Goal: Task Accomplishment & Management: Use online tool/utility

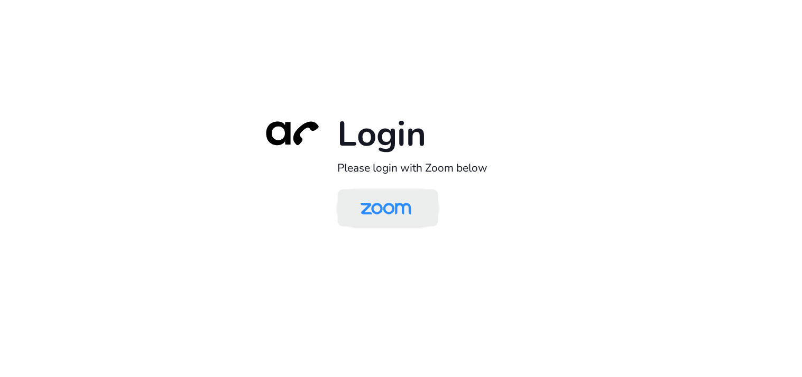
click at [363, 204] on img at bounding box center [386, 208] width 73 height 34
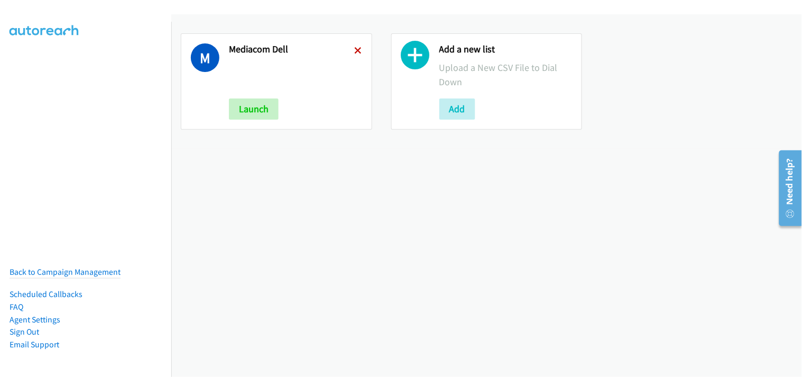
click at [355, 49] on icon at bounding box center [358, 51] width 7 height 7
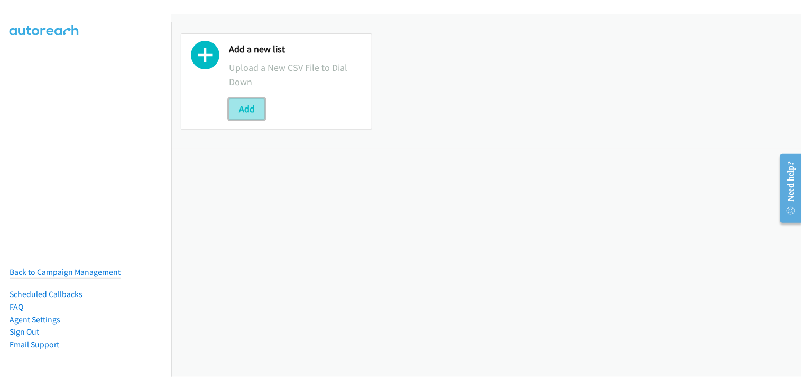
click at [232, 114] on button "Add" at bounding box center [247, 108] width 36 height 21
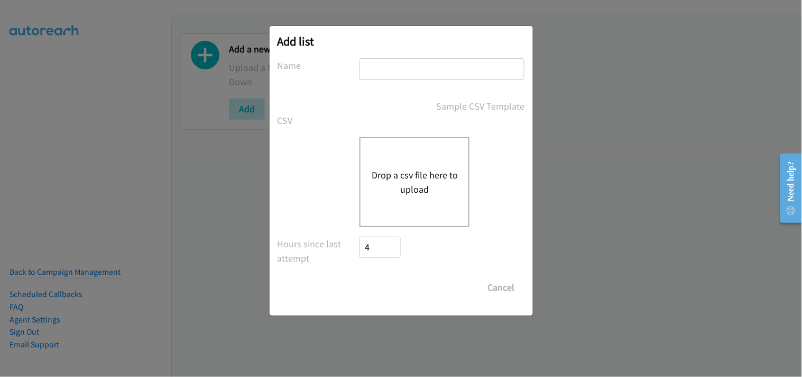
click at [413, 67] on input "text" at bounding box center [442, 69] width 165 height 22
type input "Mediacom Dell"
click at [402, 189] on button "Drop a csv file here to upload" at bounding box center [414, 182] width 87 height 29
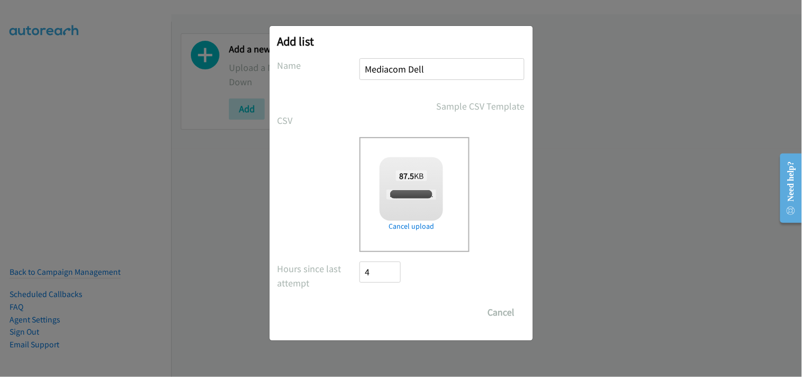
checkbox input "true"
click at [387, 306] on input "Save List" at bounding box center [388, 311] width 56 height 21
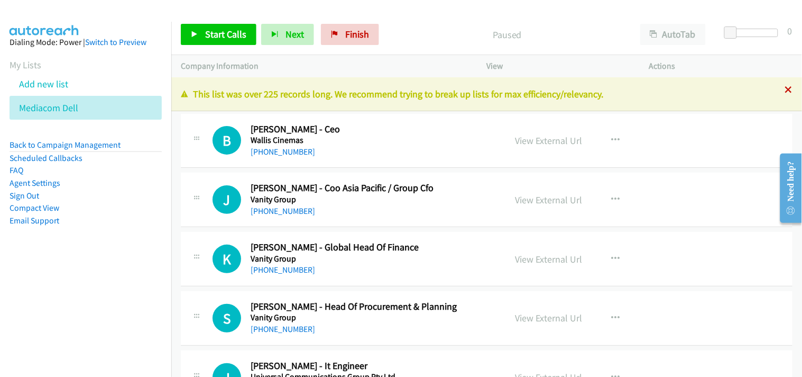
click at [785, 89] on icon at bounding box center [788, 90] width 7 height 7
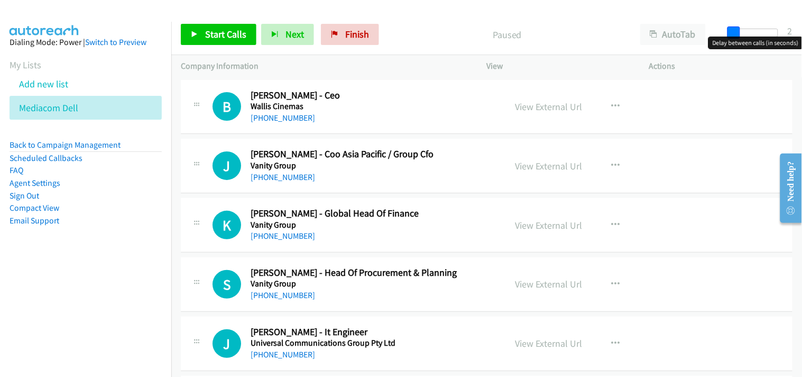
click at [730, 32] on span at bounding box center [734, 32] width 13 height 13
click at [227, 40] on span "Start Calls" at bounding box center [225, 34] width 41 height 12
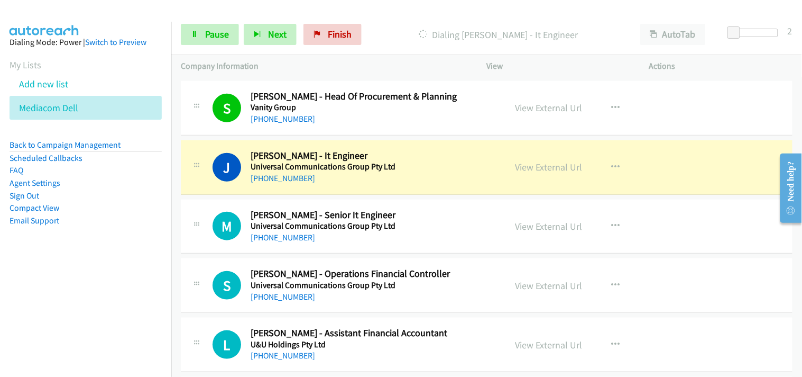
scroll to position [235, 0]
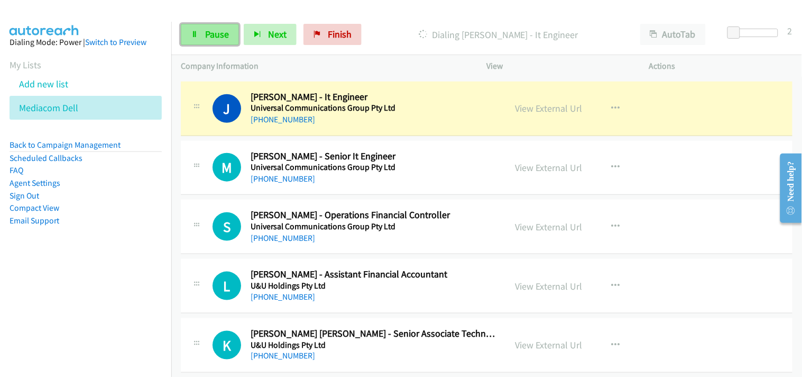
click at [225, 30] on span "Pause" at bounding box center [217, 34] width 24 height 12
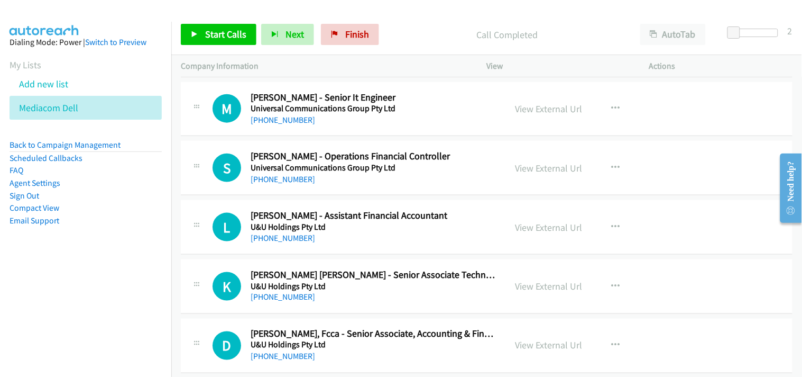
scroll to position [352, 0]
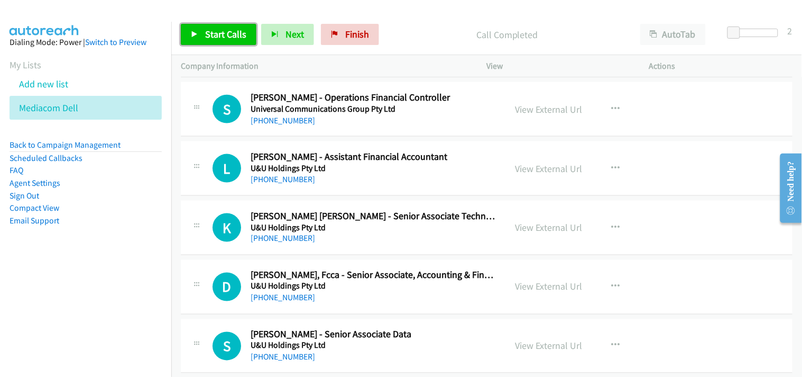
click at [217, 24] on link "Start Calls" at bounding box center [219, 34] width 76 height 21
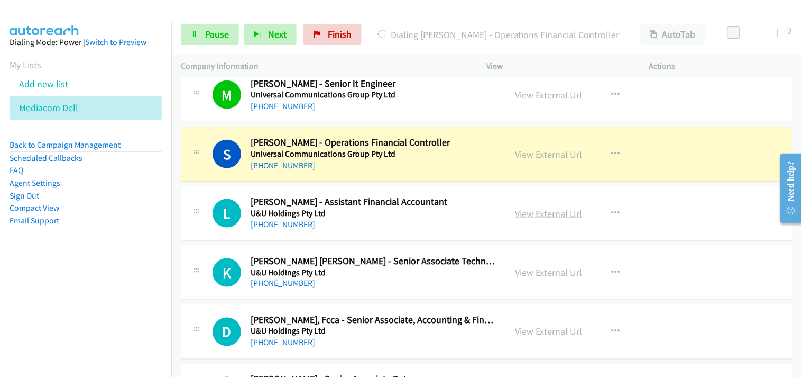
scroll to position [294, 0]
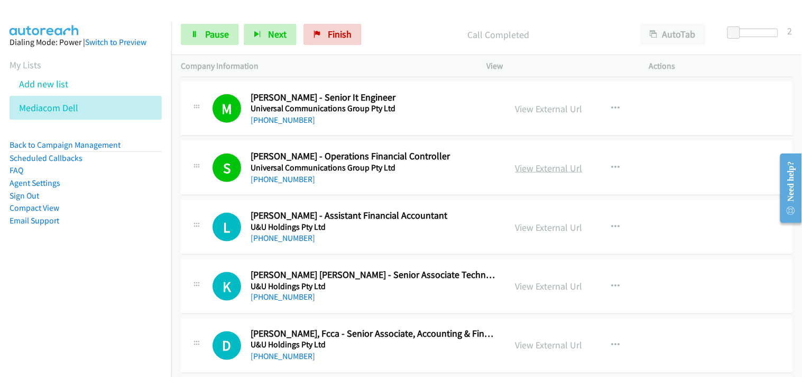
click at [546, 167] on link "View External Url" at bounding box center [549, 168] width 67 height 12
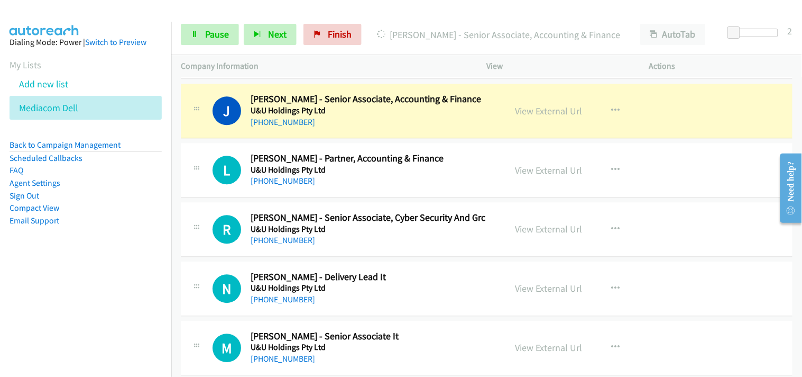
scroll to position [588, 0]
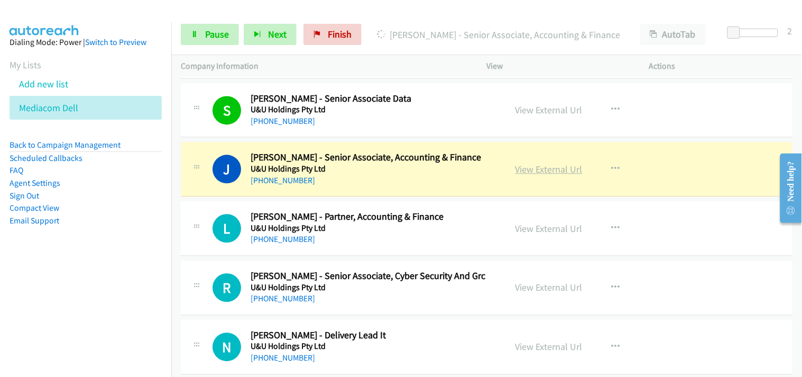
click at [533, 170] on link "View External Url" at bounding box center [549, 169] width 67 height 12
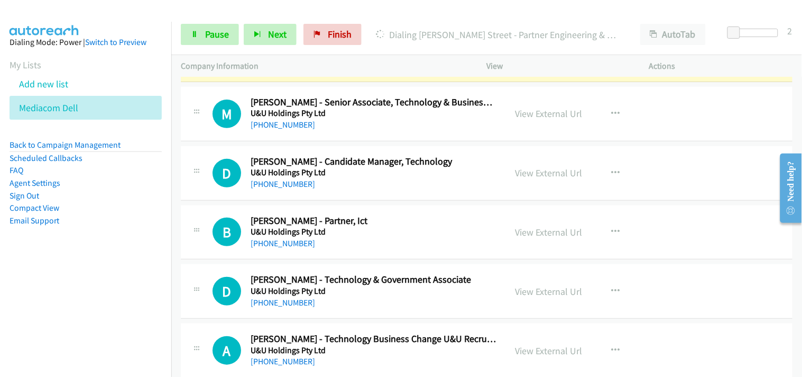
scroll to position [1058, 0]
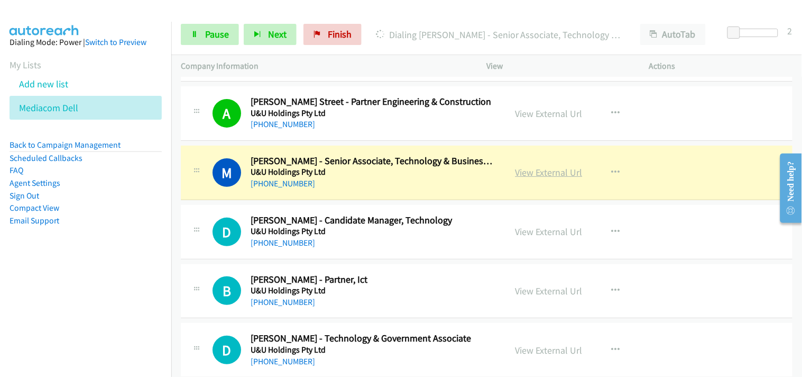
click at [546, 172] on link "View External Url" at bounding box center [549, 172] width 67 height 12
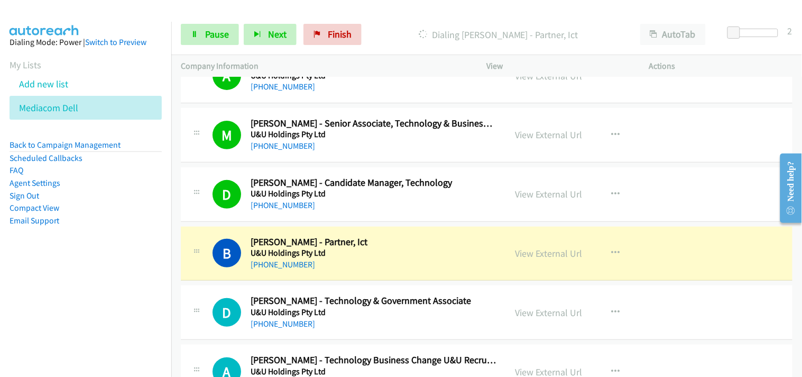
scroll to position [1116, 0]
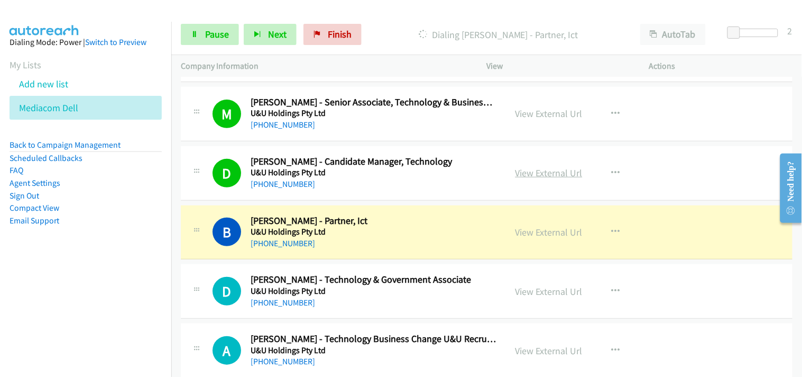
click at [557, 168] on link "View External Url" at bounding box center [549, 173] width 67 height 12
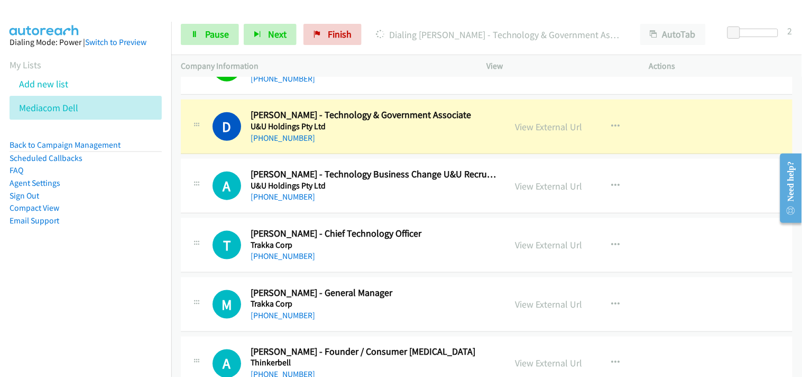
scroll to position [1293, 0]
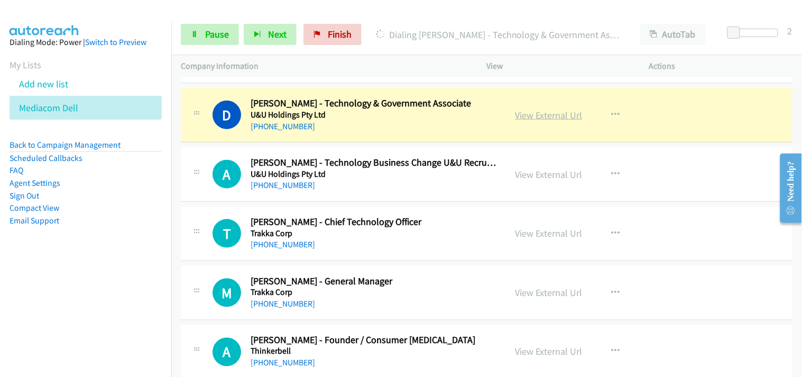
click at [526, 115] on link "View External Url" at bounding box center [549, 115] width 67 height 12
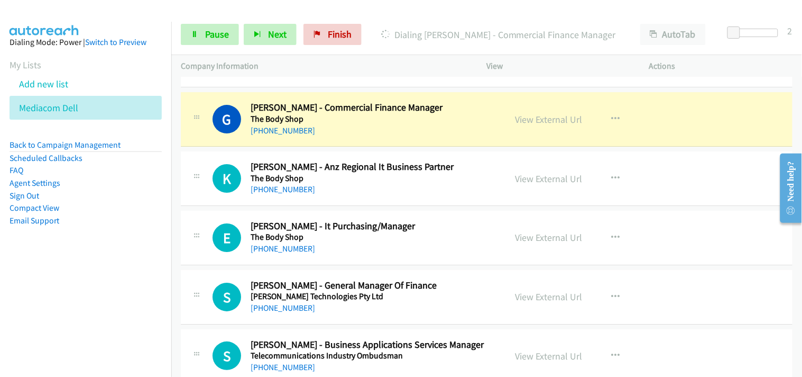
scroll to position [1880, 0]
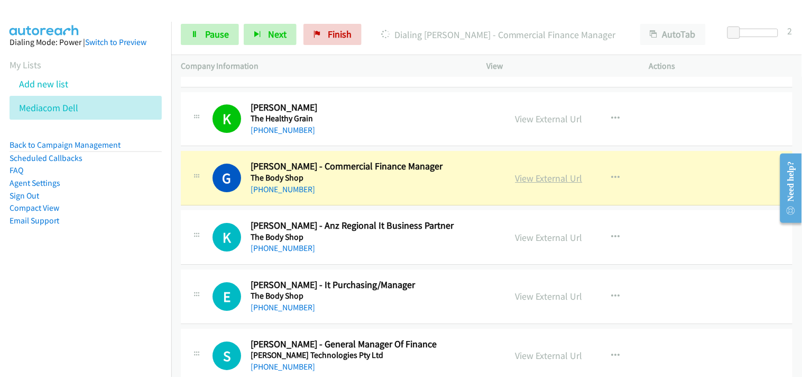
click at [542, 179] on link "View External Url" at bounding box center [549, 178] width 67 height 12
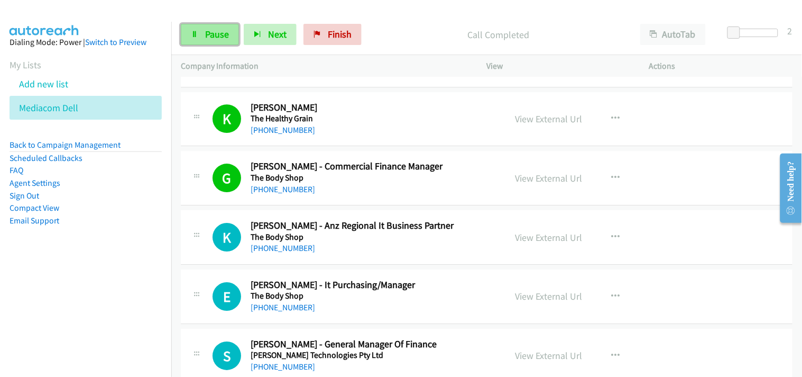
click at [206, 34] on span "Pause" at bounding box center [217, 34] width 24 height 12
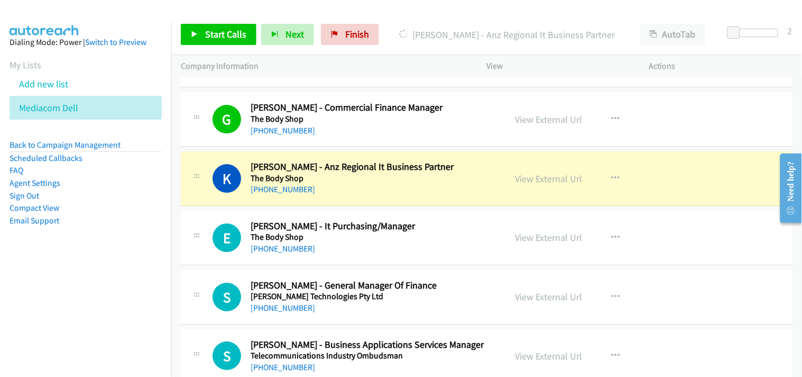
scroll to position [1998, 0]
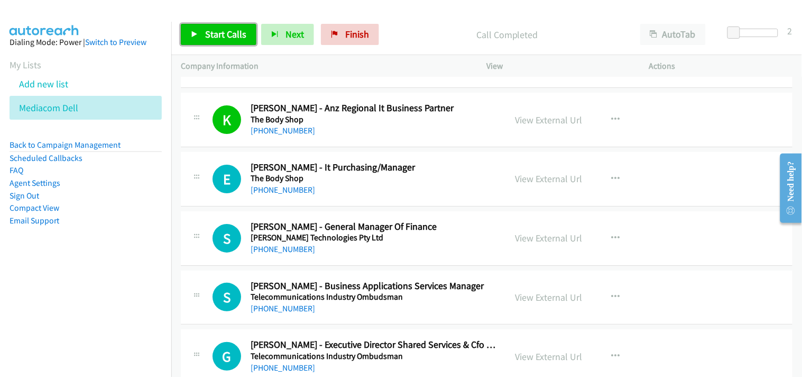
click at [226, 34] on span "Start Calls" at bounding box center [225, 34] width 41 height 12
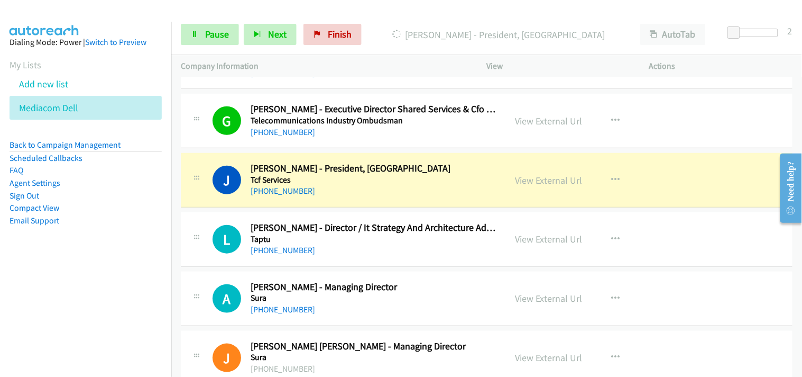
scroll to position [2292, 0]
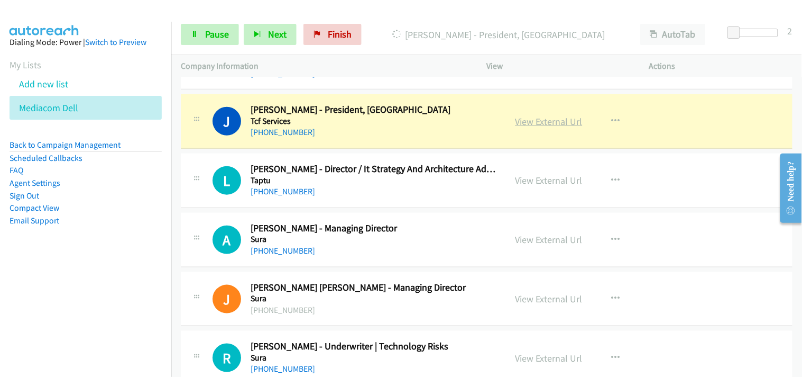
click at [541, 120] on link "View External Url" at bounding box center [549, 121] width 67 height 12
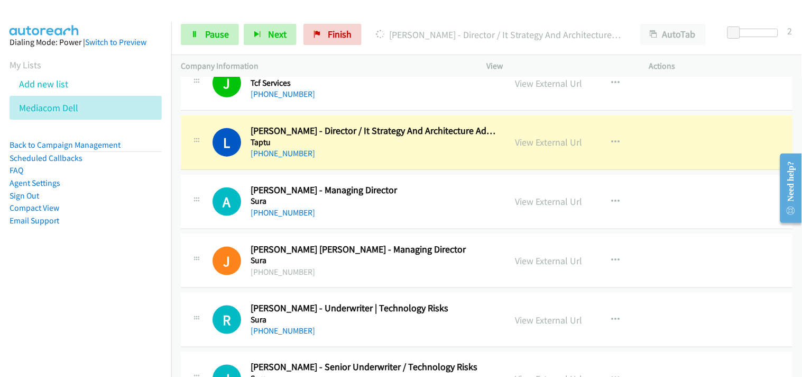
scroll to position [2350, 0]
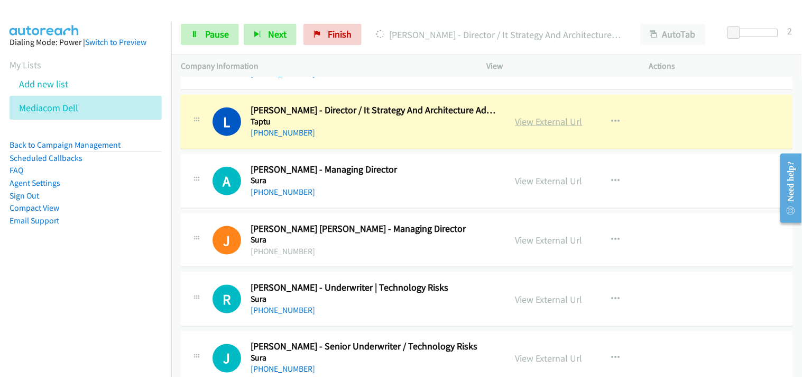
click at [545, 124] on link "View External Url" at bounding box center [549, 121] width 67 height 12
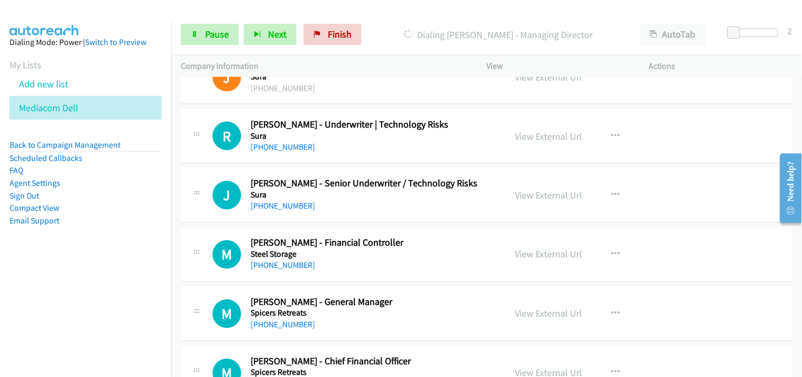
scroll to position [2526, 0]
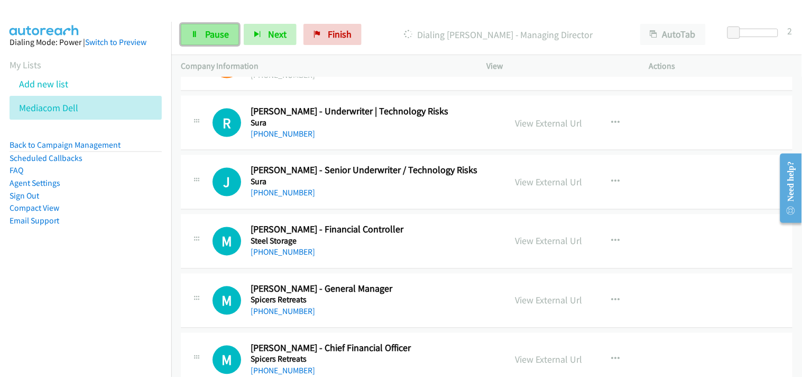
click at [215, 37] on span "Pause" at bounding box center [217, 34] width 24 height 12
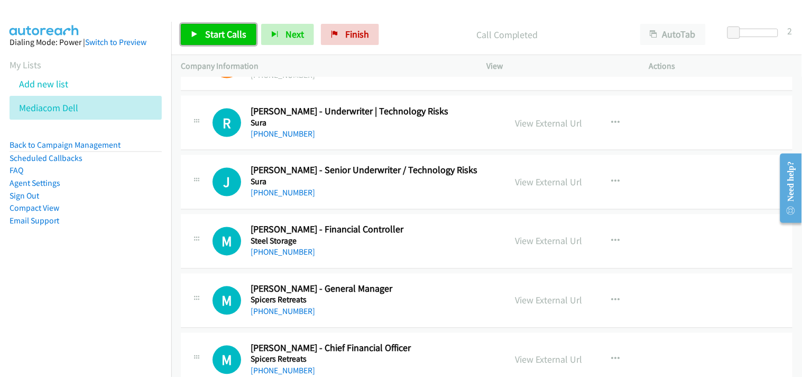
click at [218, 32] on span "Start Calls" at bounding box center [225, 34] width 41 height 12
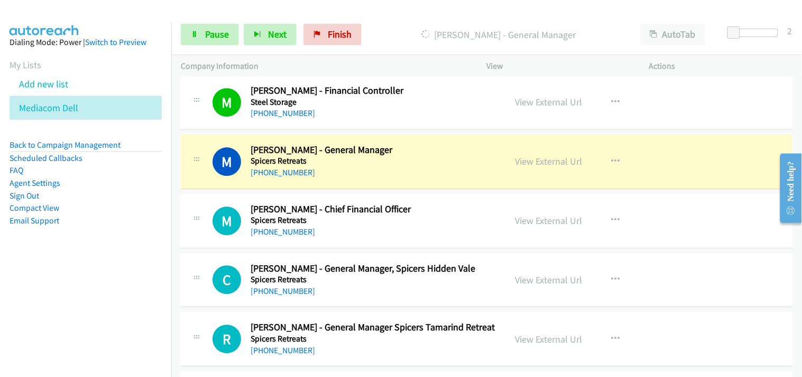
scroll to position [2644, 0]
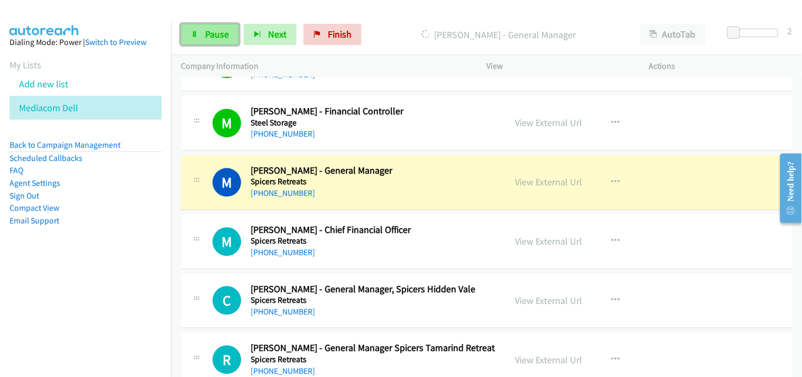
click at [223, 28] on link "Pause" at bounding box center [210, 34] width 58 height 21
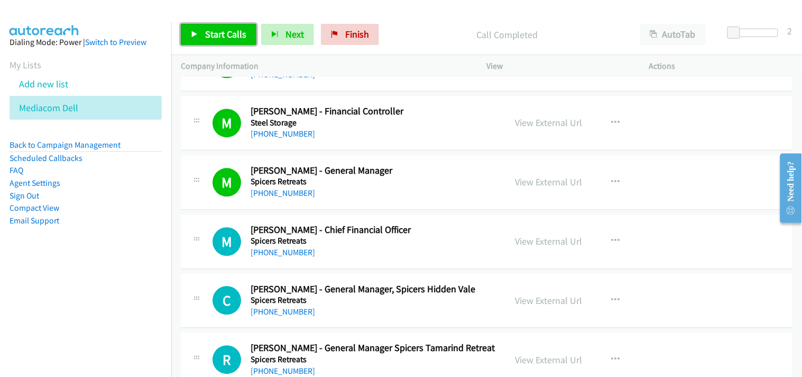
click at [204, 29] on link "Start Calls" at bounding box center [219, 34] width 76 height 21
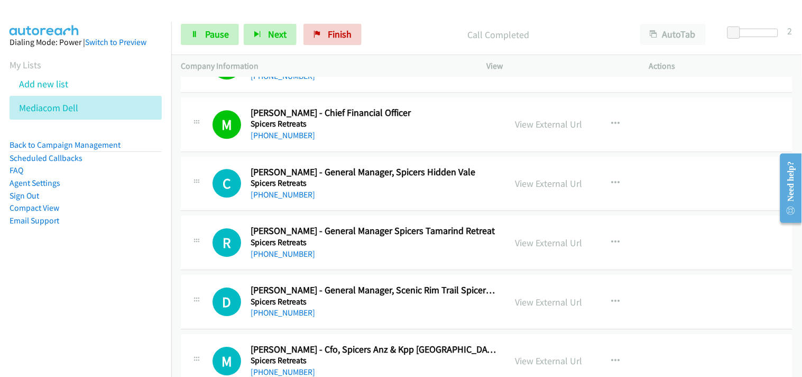
scroll to position [2820, 0]
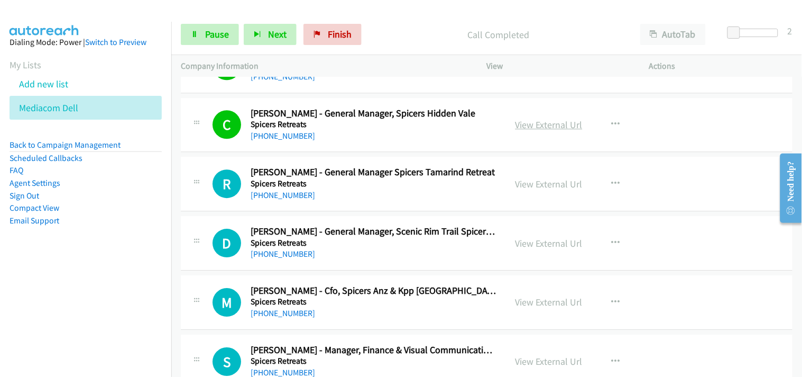
click at [542, 124] on link "View External Url" at bounding box center [549, 124] width 67 height 12
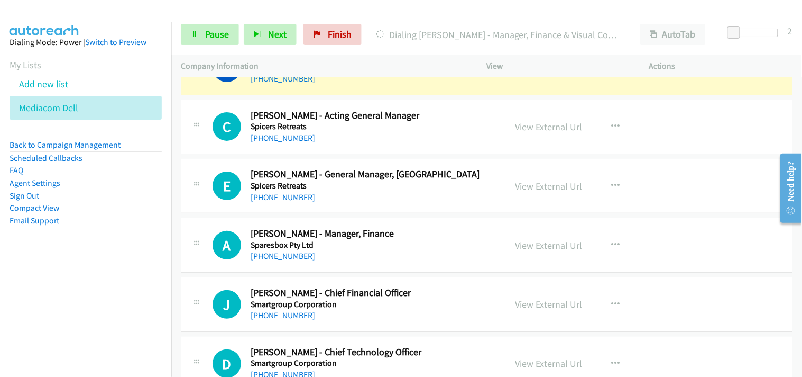
scroll to position [3055, 0]
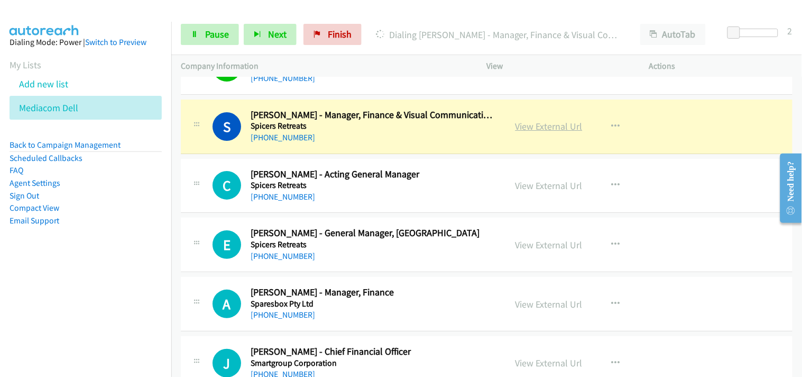
click at [520, 129] on link "View External Url" at bounding box center [549, 126] width 67 height 12
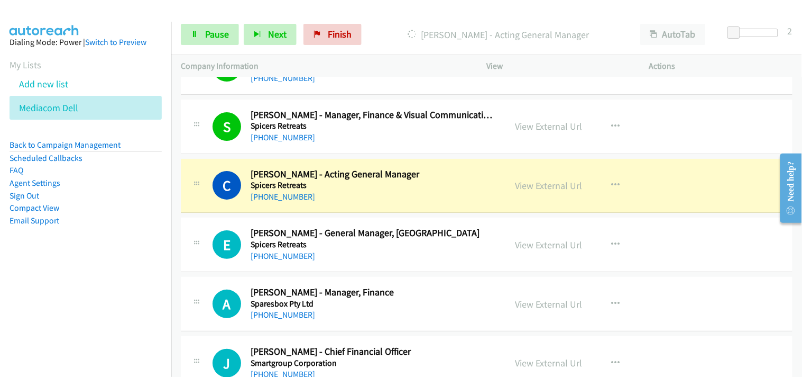
scroll to position [3114, 0]
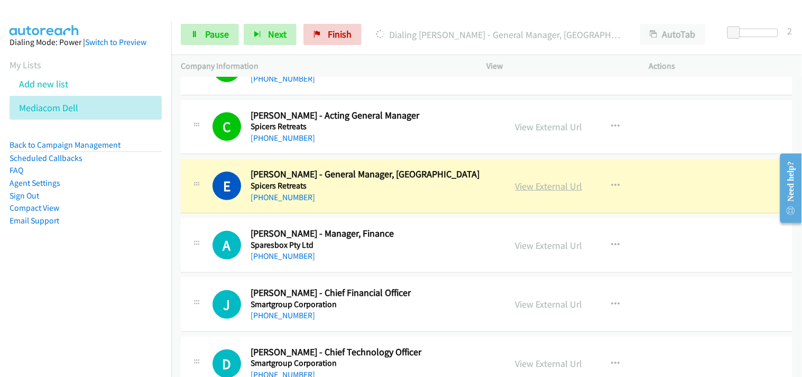
click at [535, 186] on link "View External Url" at bounding box center [549, 186] width 67 height 12
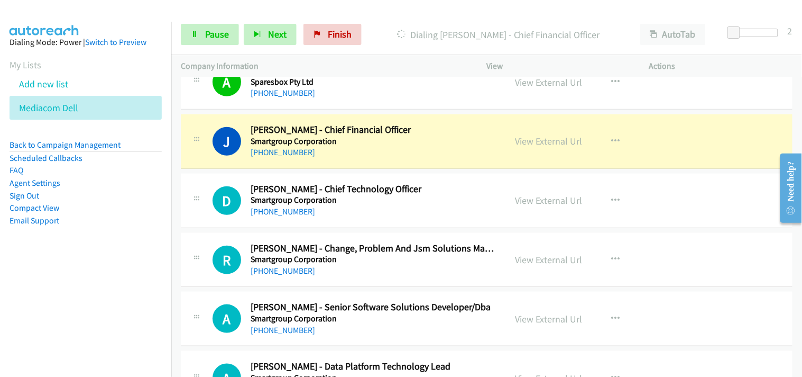
scroll to position [3291, 0]
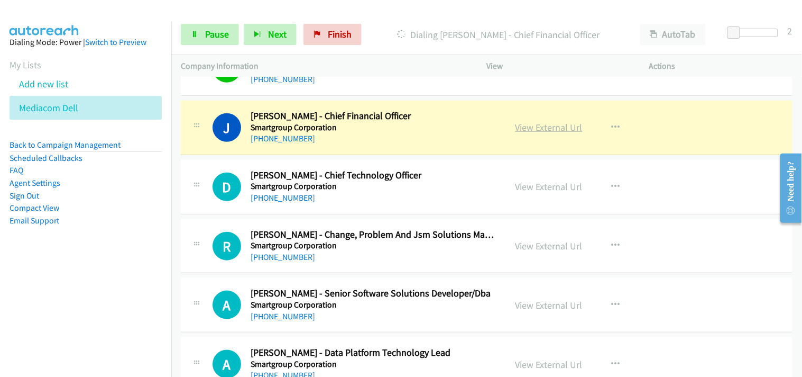
click at [542, 126] on link "View External Url" at bounding box center [549, 127] width 67 height 12
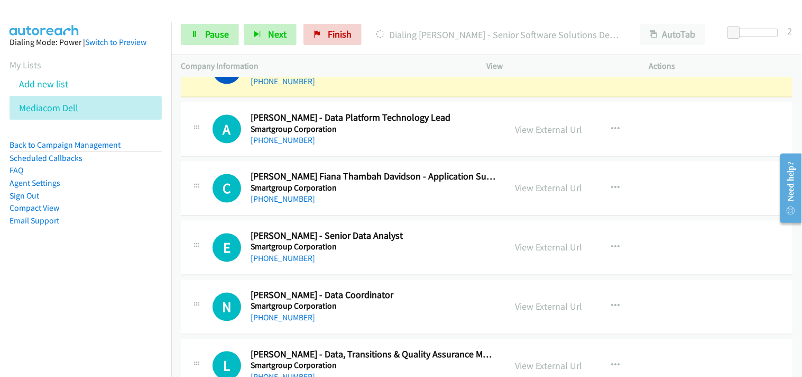
scroll to position [3467, 0]
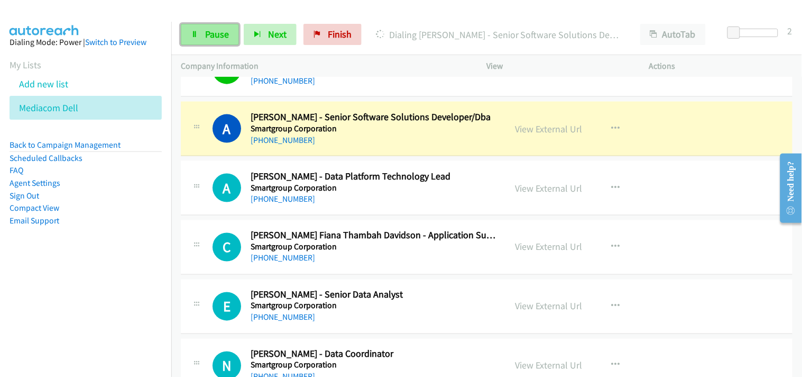
click at [207, 38] on span "Pause" at bounding box center [217, 34] width 24 height 12
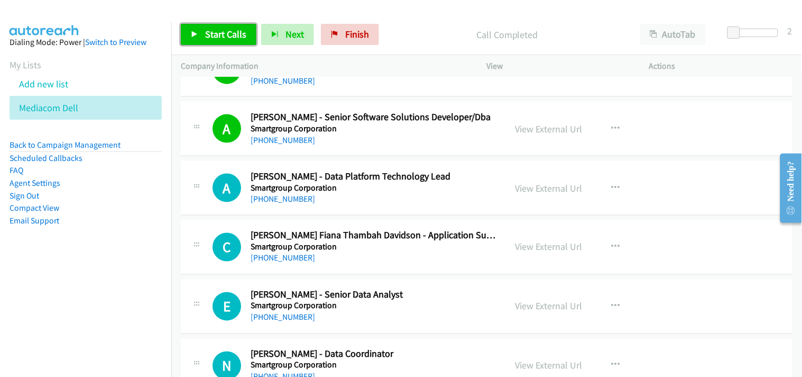
click at [228, 32] on span "Start Calls" at bounding box center [225, 34] width 41 height 12
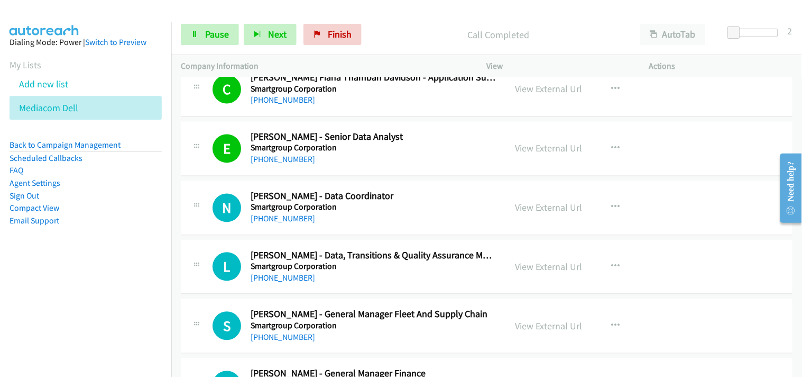
scroll to position [3643, 0]
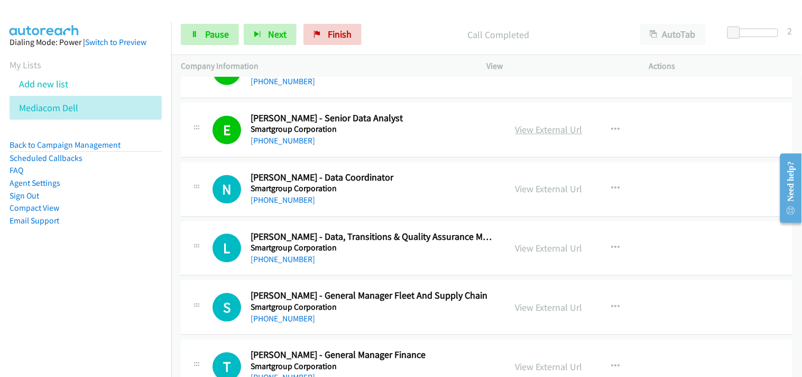
click at [544, 127] on link "View External Url" at bounding box center [549, 130] width 67 height 12
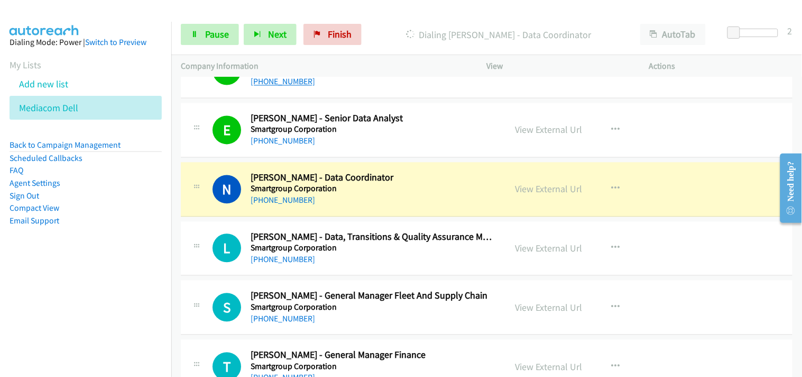
scroll to position [3702, 0]
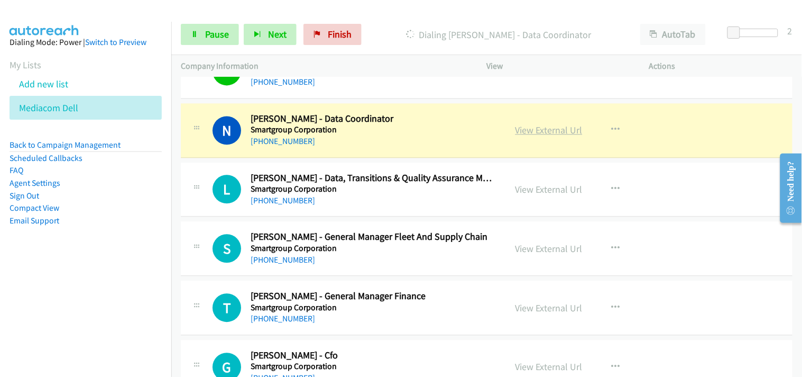
click at [552, 125] on link "View External Url" at bounding box center [549, 130] width 67 height 12
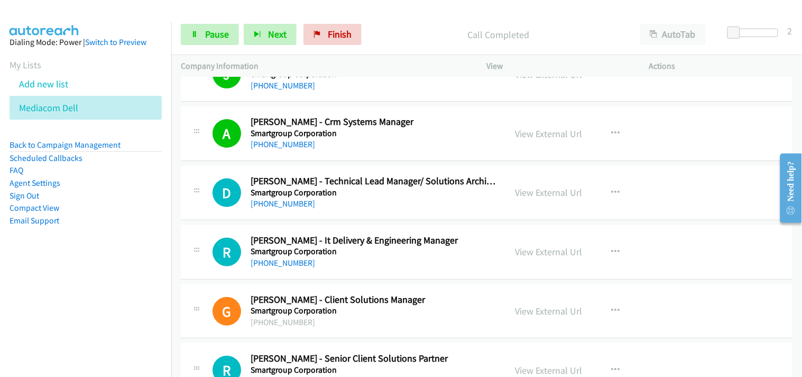
scroll to position [4231, 0]
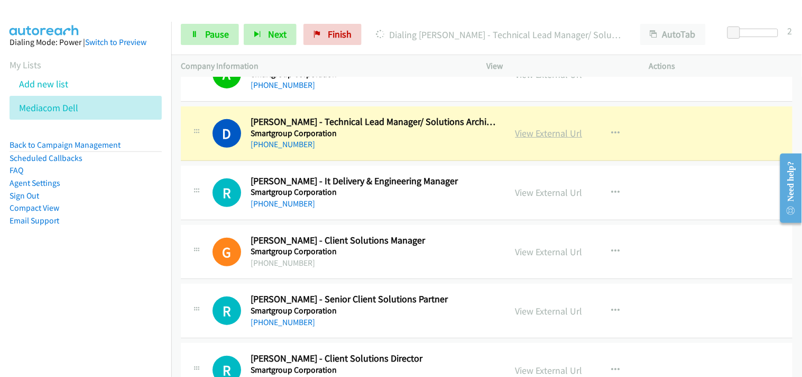
click at [540, 133] on link "View External Url" at bounding box center [549, 133] width 67 height 12
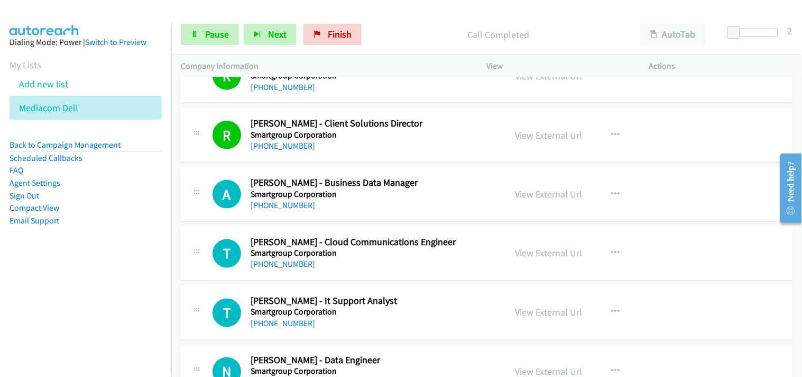
scroll to position [4524, 0]
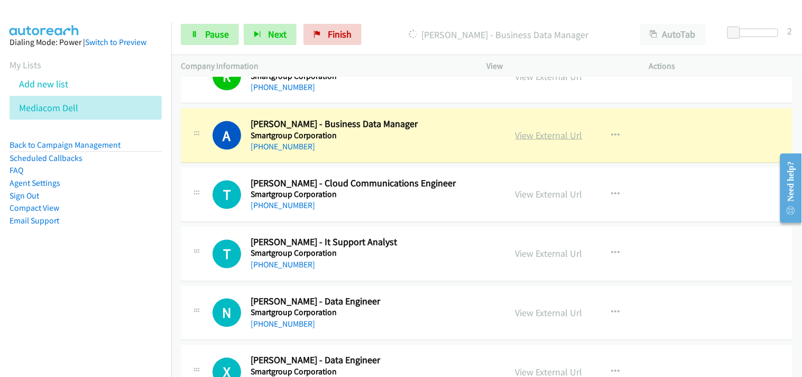
click at [547, 134] on link "View External Url" at bounding box center [549, 135] width 67 height 12
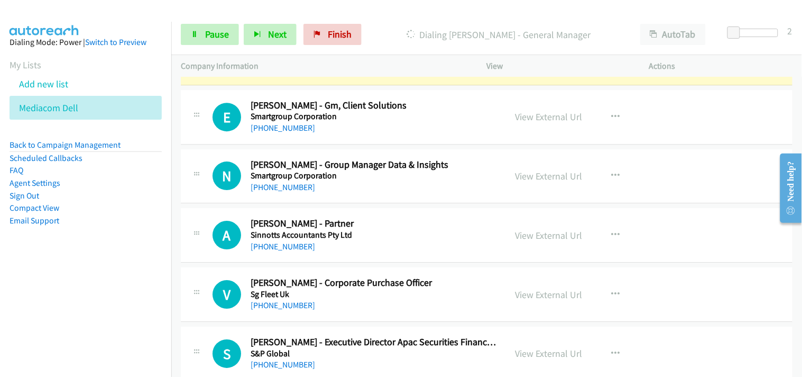
scroll to position [4936, 0]
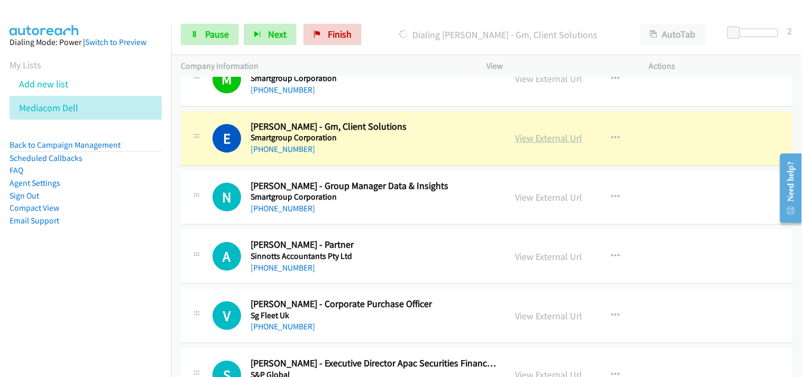
click at [535, 141] on link "View External Url" at bounding box center [549, 138] width 67 height 12
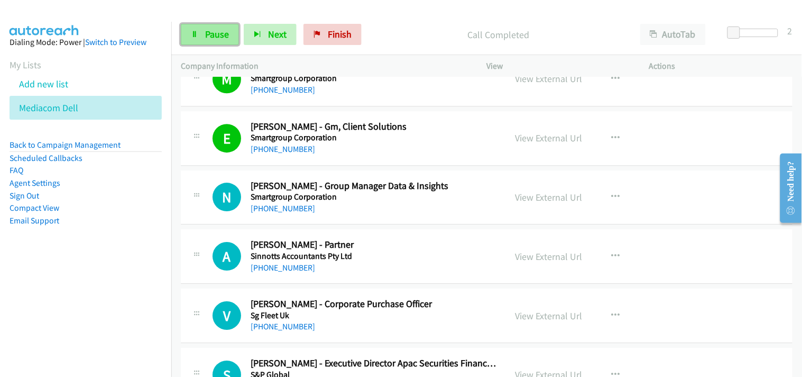
click at [187, 27] on link "Pause" at bounding box center [210, 34] width 58 height 21
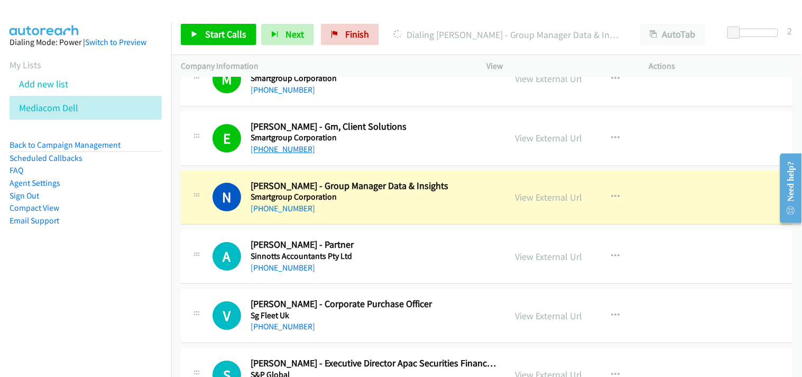
scroll to position [4995, 0]
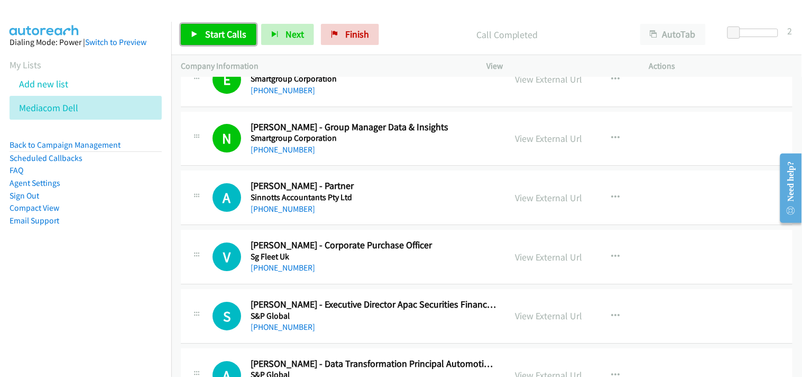
click at [208, 35] on span "Start Calls" at bounding box center [225, 34] width 41 height 12
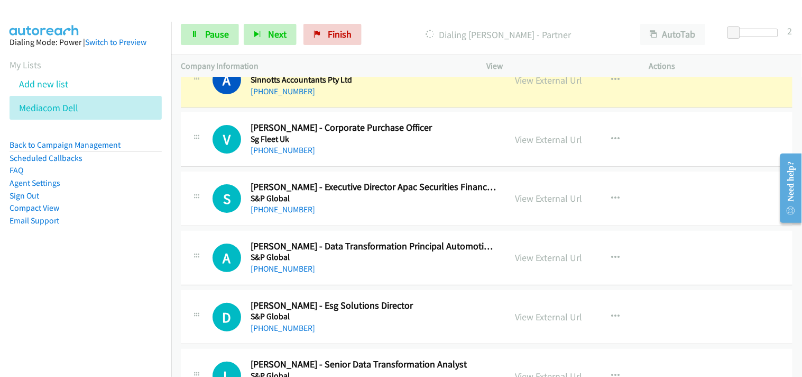
scroll to position [5053, 0]
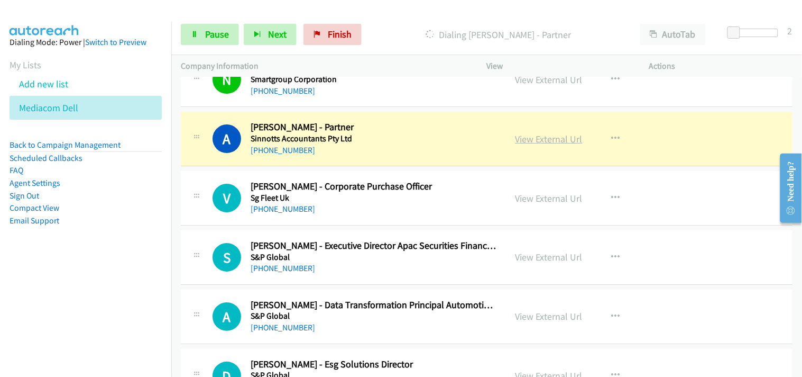
click at [534, 140] on link "View External Url" at bounding box center [549, 139] width 67 height 12
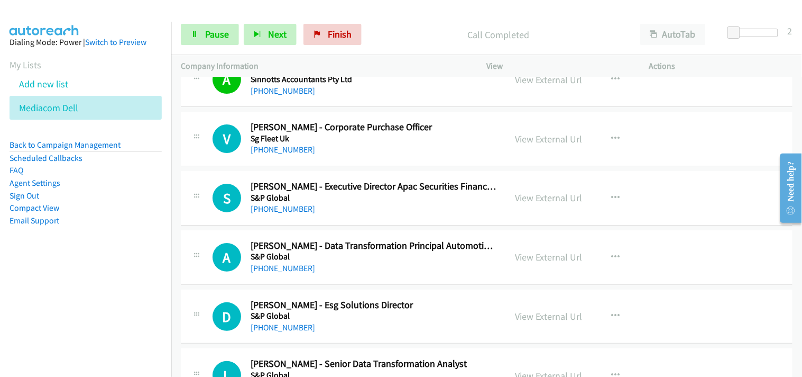
scroll to position [5171, 0]
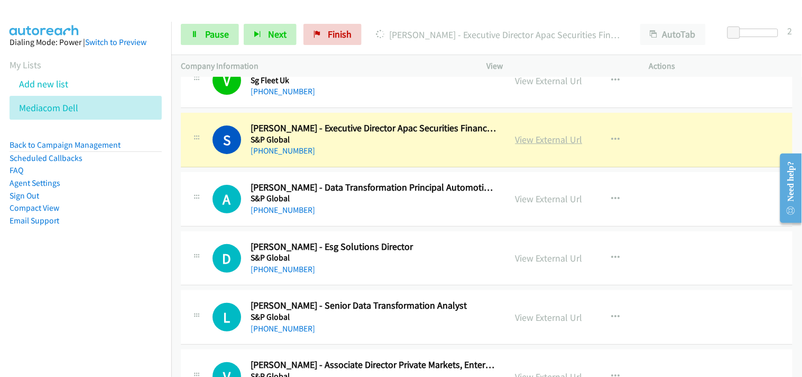
click at [552, 140] on link "View External Url" at bounding box center [549, 139] width 67 height 12
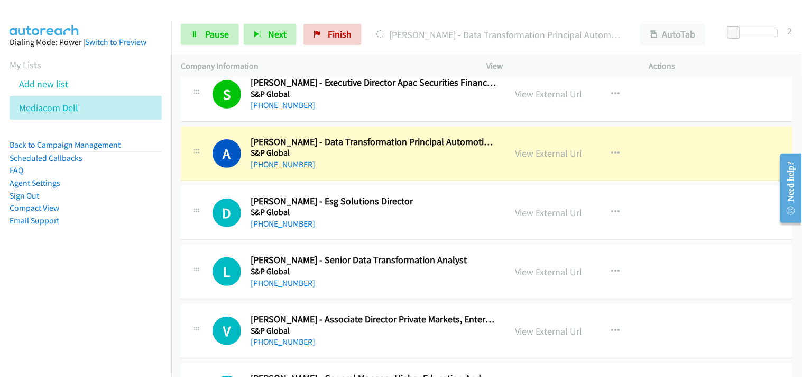
scroll to position [5229, 0]
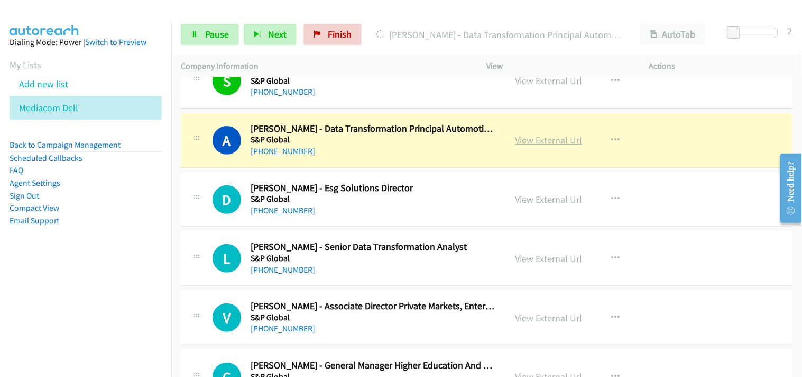
click at [530, 141] on link "View External Url" at bounding box center [549, 140] width 67 height 12
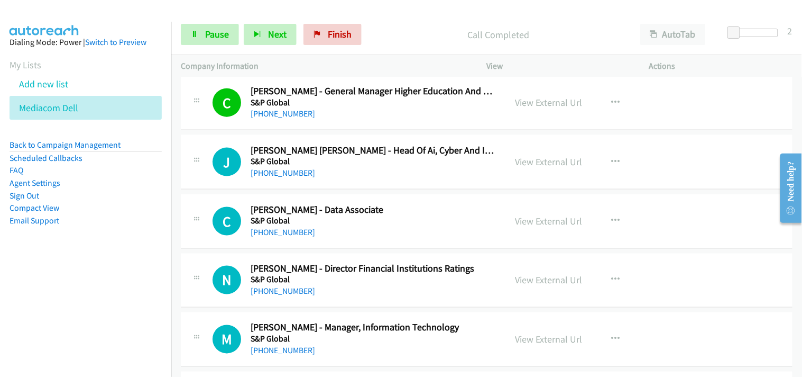
scroll to position [5524, 0]
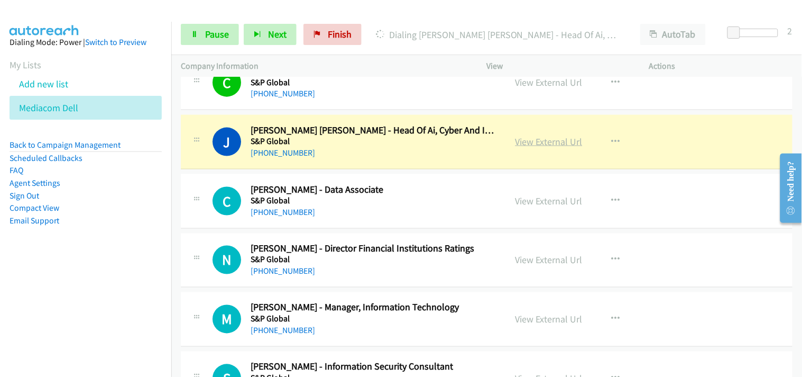
click at [548, 139] on link "View External Url" at bounding box center [549, 141] width 67 height 12
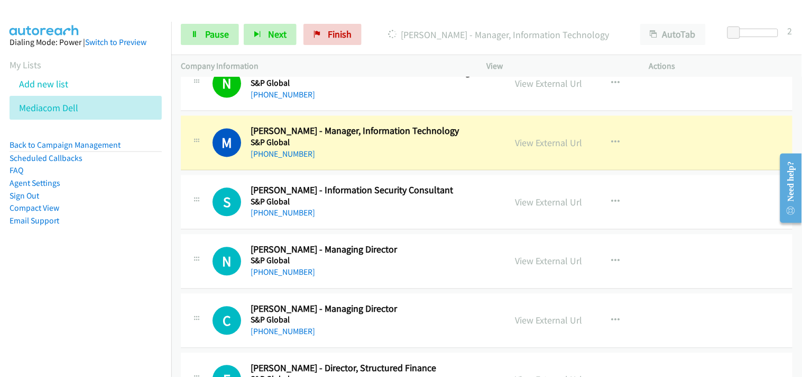
scroll to position [5758, 0]
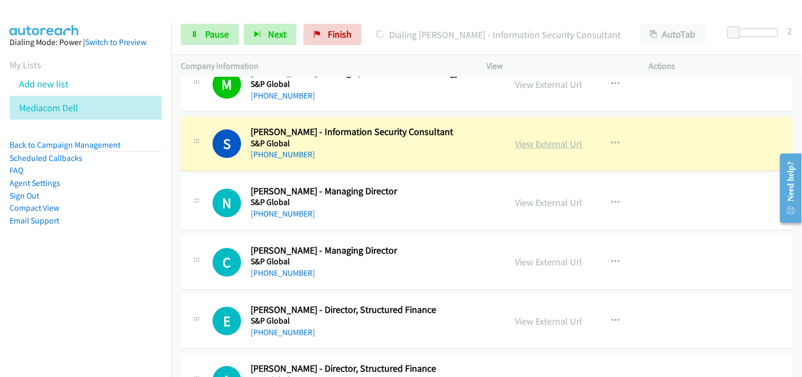
click at [520, 143] on link "View External Url" at bounding box center [549, 144] width 67 height 12
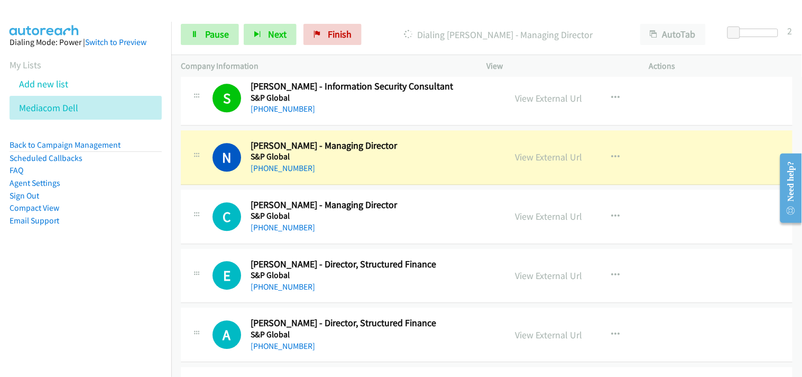
scroll to position [5818, 0]
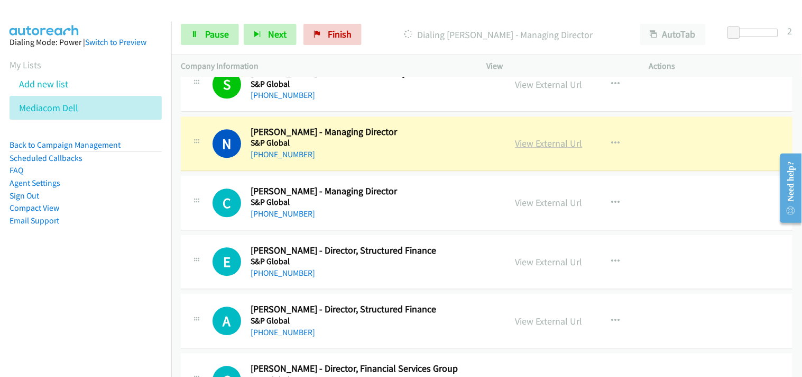
click at [538, 144] on link "View External Url" at bounding box center [549, 143] width 67 height 12
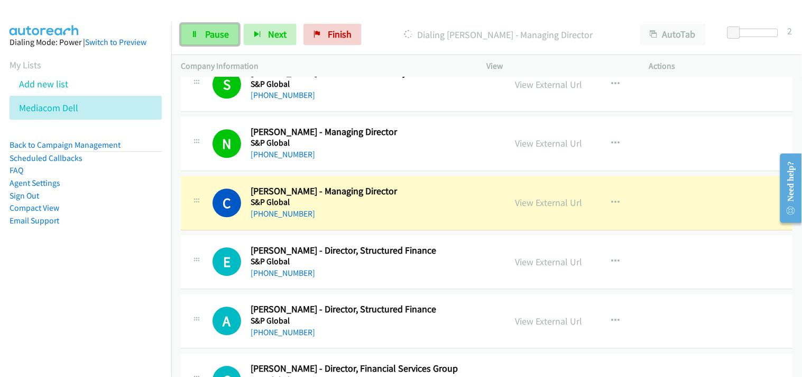
click at [197, 30] on link "Pause" at bounding box center [210, 34] width 58 height 21
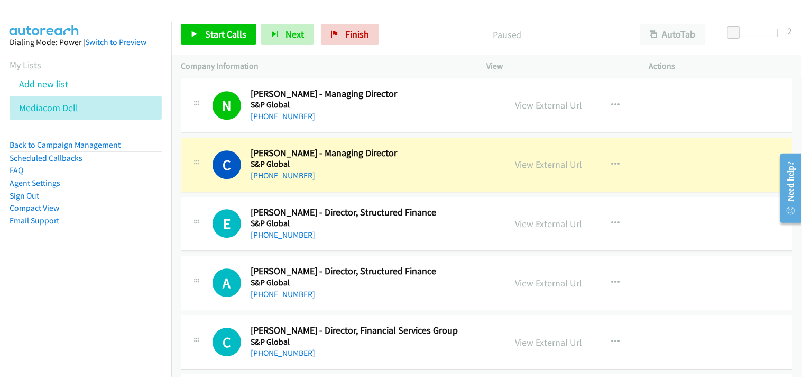
scroll to position [5876, 0]
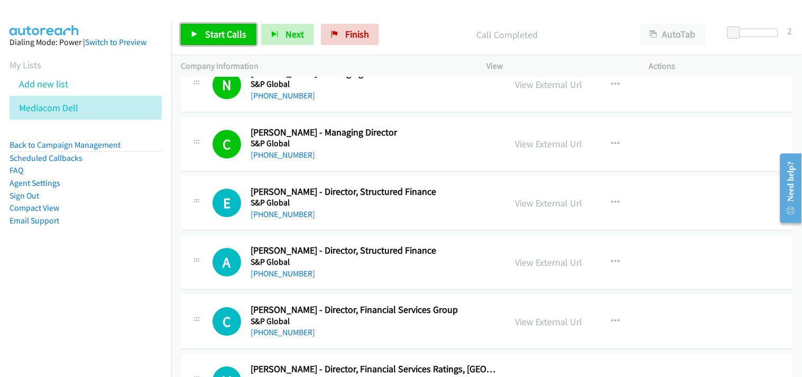
click at [221, 37] on span "Start Calls" at bounding box center [225, 34] width 41 height 12
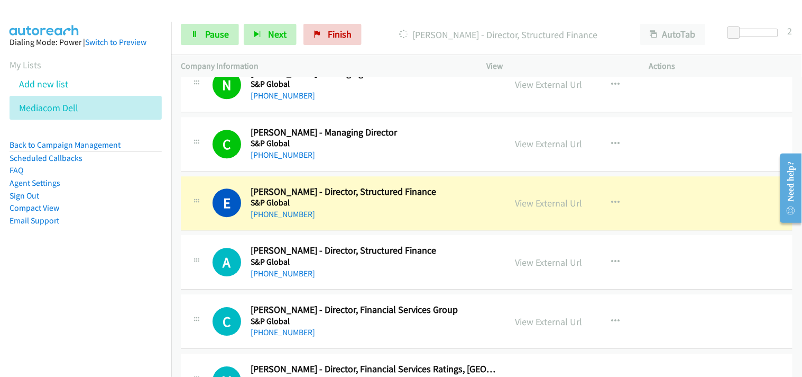
scroll to position [5935, 0]
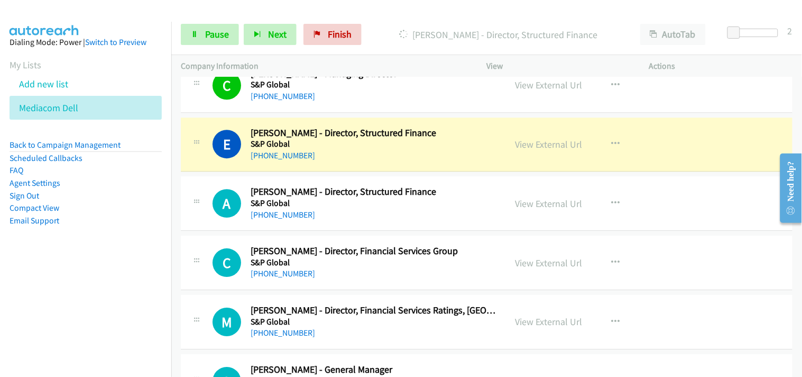
drag, startPoint x: 527, startPoint y: 150, endPoint x: 526, endPoint y: 162, distance: 12.2
click at [522, 141] on link "View External Url" at bounding box center [549, 144] width 67 height 12
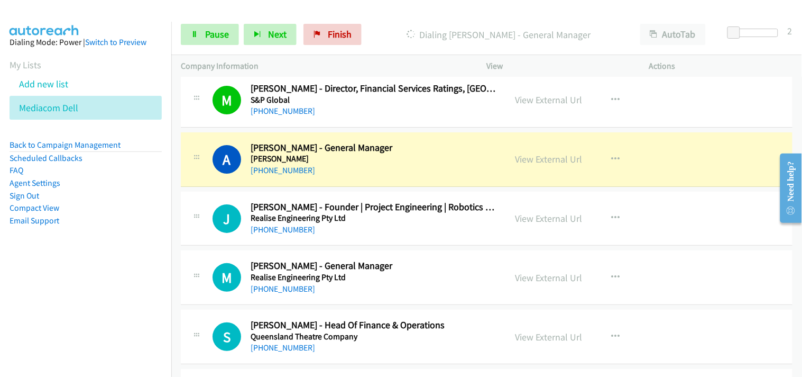
scroll to position [6170, 0]
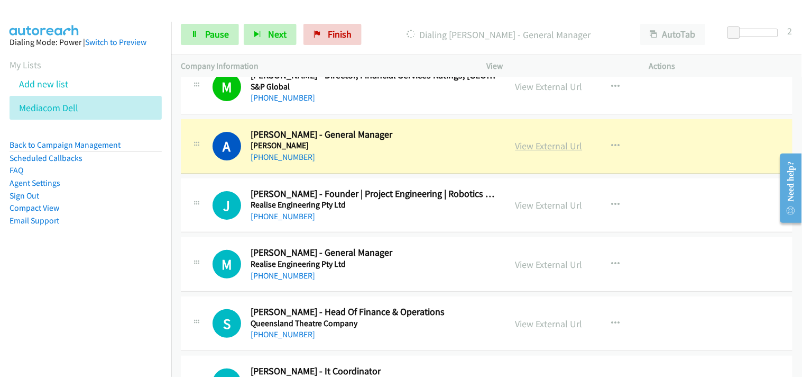
click at [526, 145] on link "View External Url" at bounding box center [549, 146] width 67 height 12
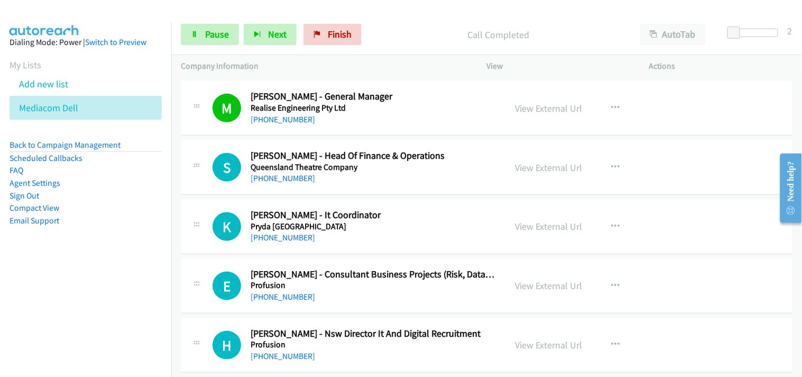
scroll to position [6346, 0]
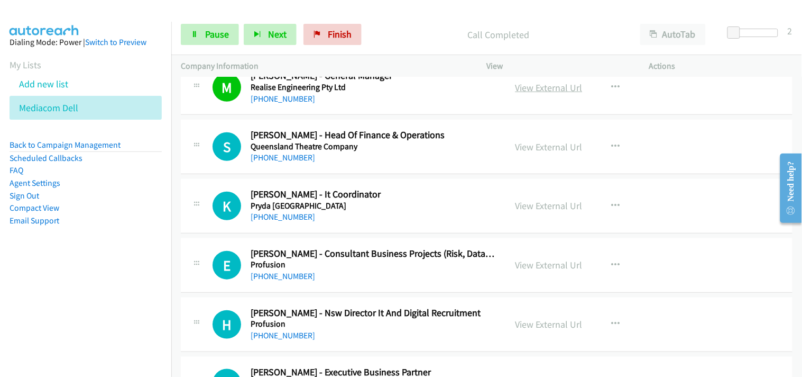
click at [544, 88] on link "View External Url" at bounding box center [549, 87] width 67 height 12
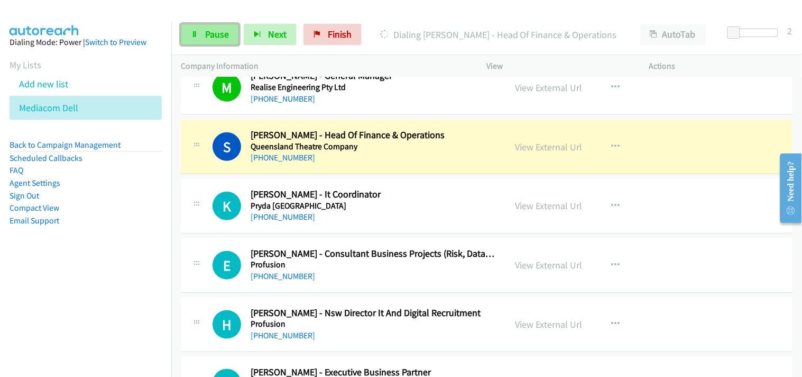
click at [221, 31] on span "Pause" at bounding box center [217, 34] width 24 height 12
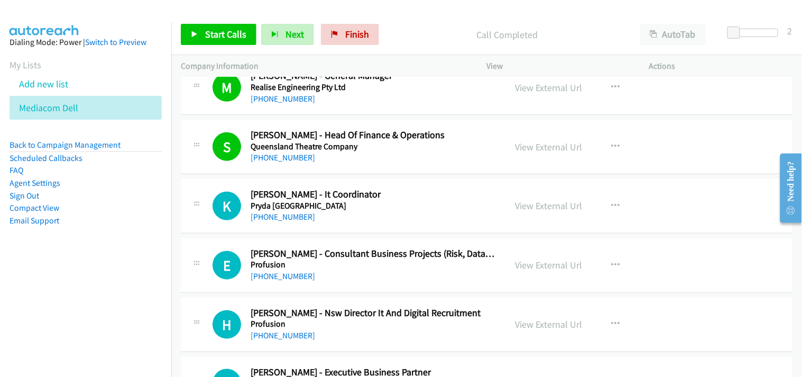
click at [213, 20] on div "Start Calls Pause Next Finish Call Completed AutoTab AutoTab 2" at bounding box center [486, 34] width 631 height 41
click at [213, 32] on span "Start Calls" at bounding box center [225, 34] width 41 height 12
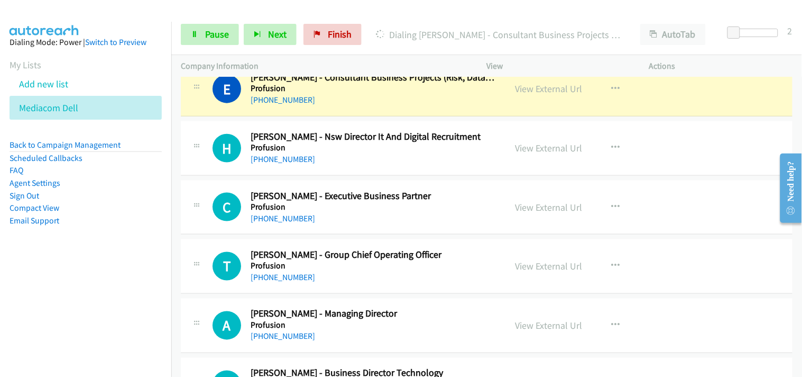
scroll to position [6464, 0]
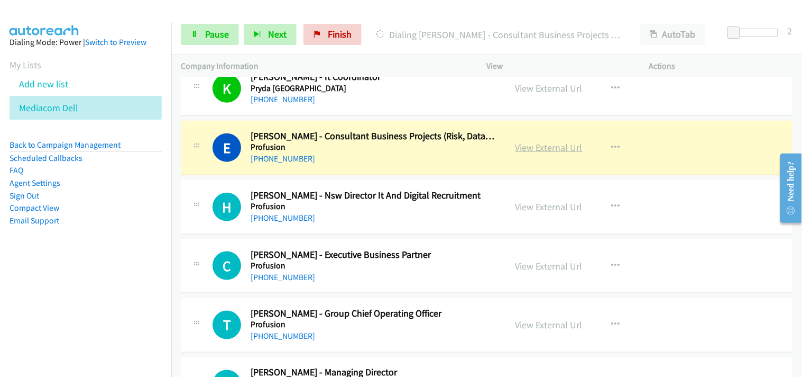
click at [540, 148] on link "View External Url" at bounding box center [549, 147] width 67 height 12
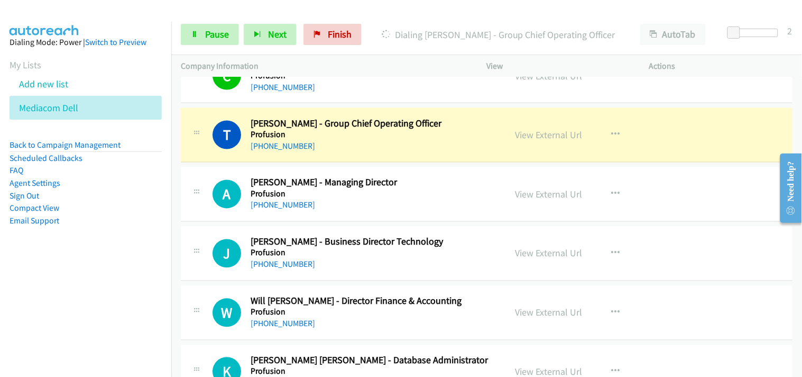
scroll to position [6640, 0]
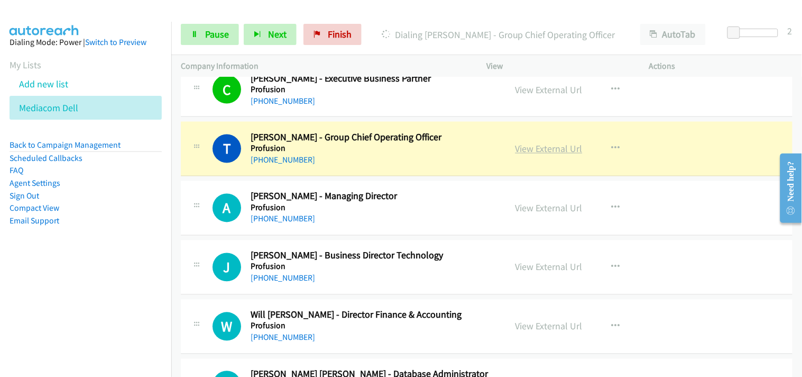
click at [540, 147] on link "View External Url" at bounding box center [549, 149] width 67 height 12
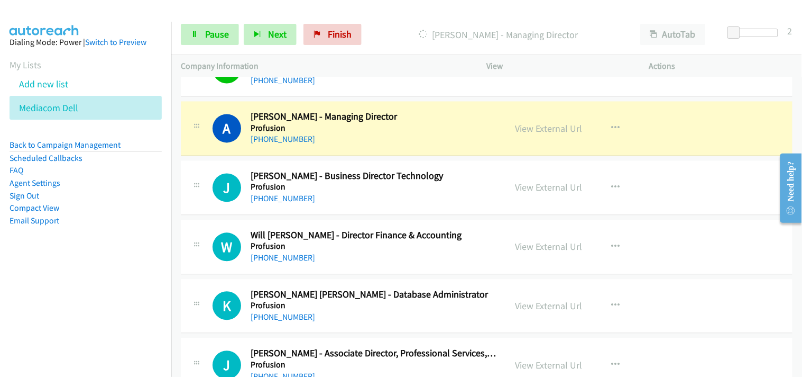
scroll to position [6699, 0]
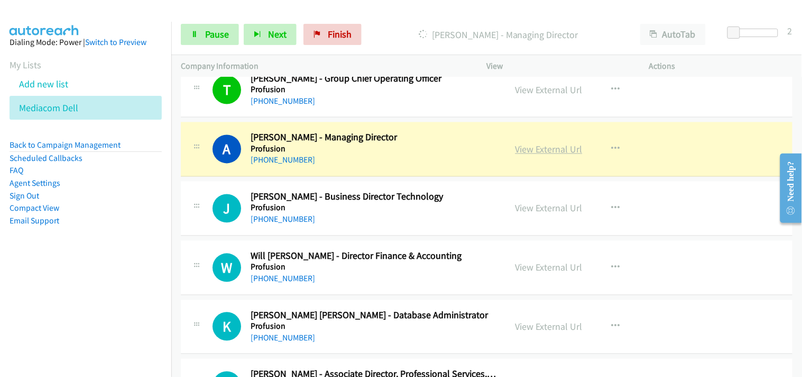
click at [520, 150] on link "View External Url" at bounding box center [549, 149] width 67 height 12
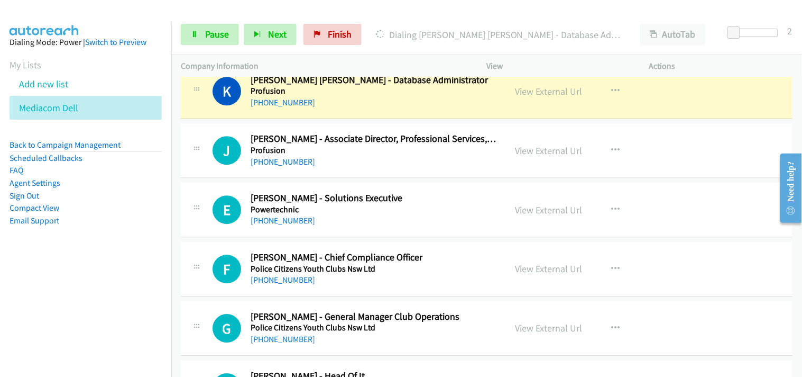
scroll to position [6816, 0]
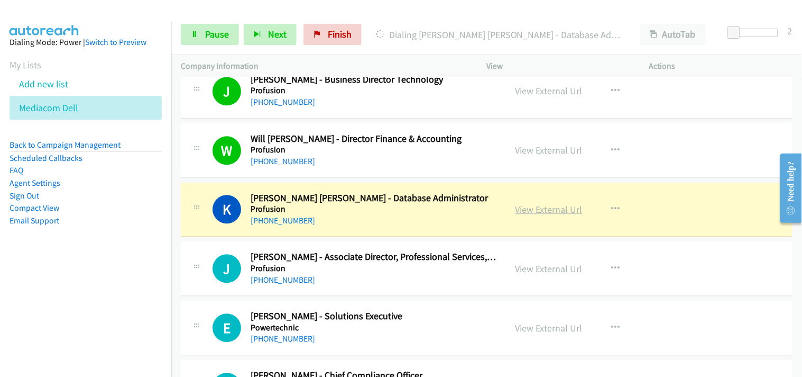
click at [531, 214] on link "View External Url" at bounding box center [549, 209] width 67 height 12
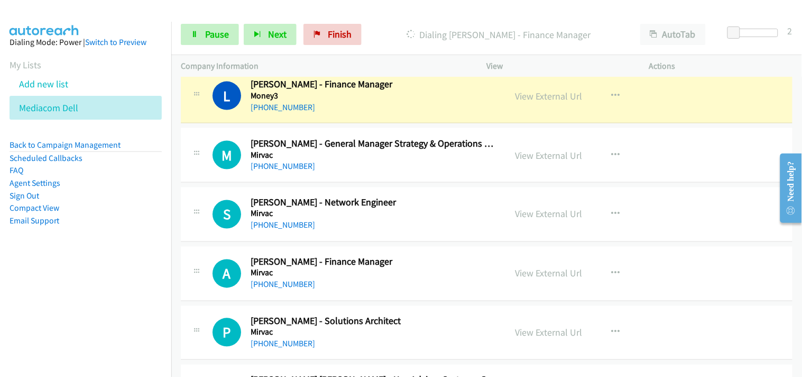
scroll to position [7580, 0]
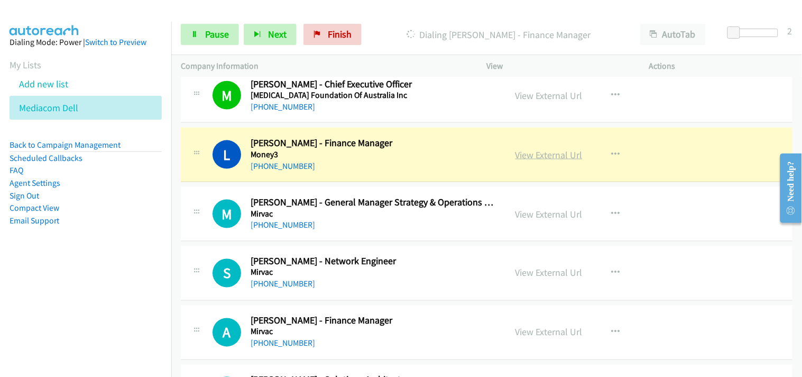
click at [546, 157] on link "View External Url" at bounding box center [549, 155] width 67 height 12
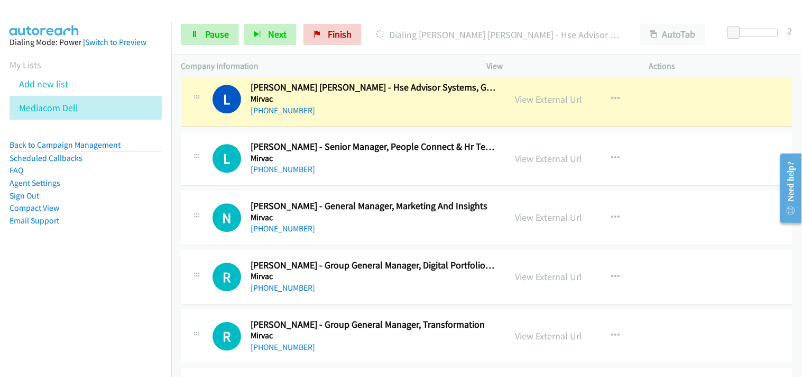
scroll to position [7933, 0]
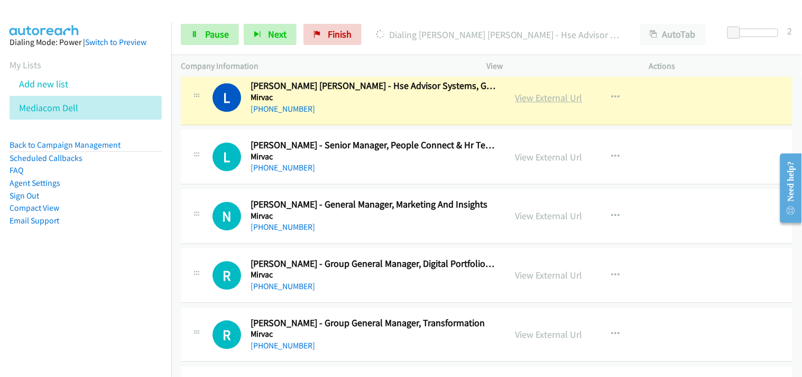
click at [526, 98] on link "View External Url" at bounding box center [549, 97] width 67 height 12
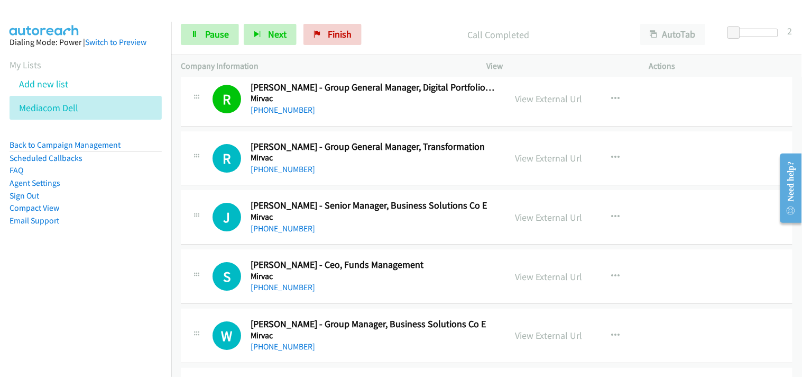
scroll to position [8168, 0]
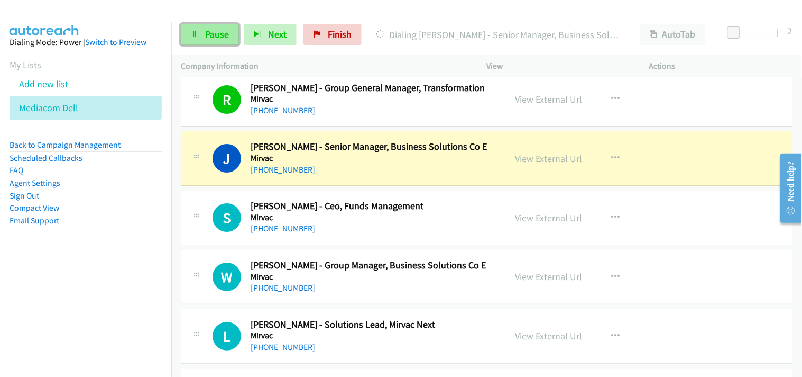
click at [226, 28] on span "Pause" at bounding box center [217, 34] width 24 height 12
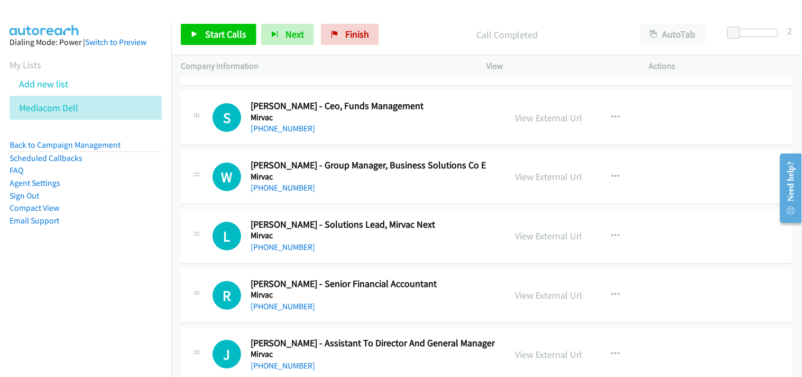
scroll to position [8285, 0]
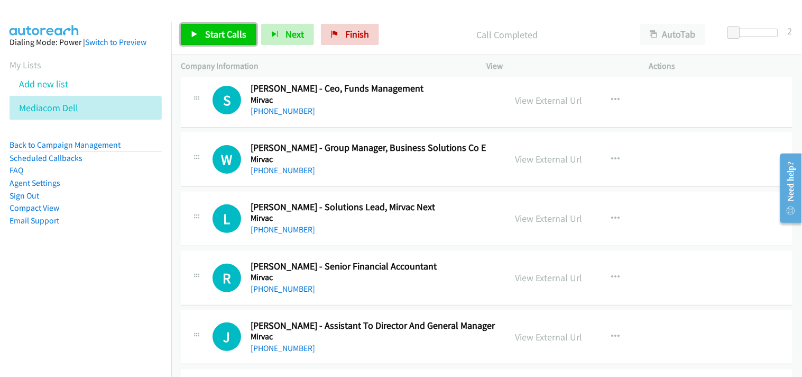
click at [202, 34] on link "Start Calls" at bounding box center [219, 34] width 76 height 21
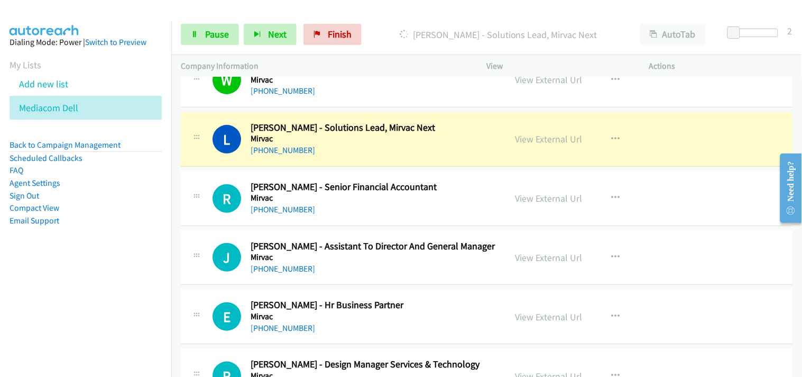
scroll to position [8344, 0]
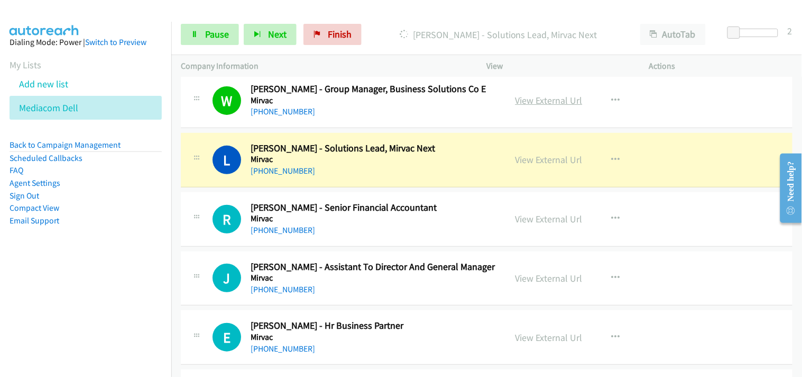
click at [552, 104] on link "View External Url" at bounding box center [549, 100] width 67 height 12
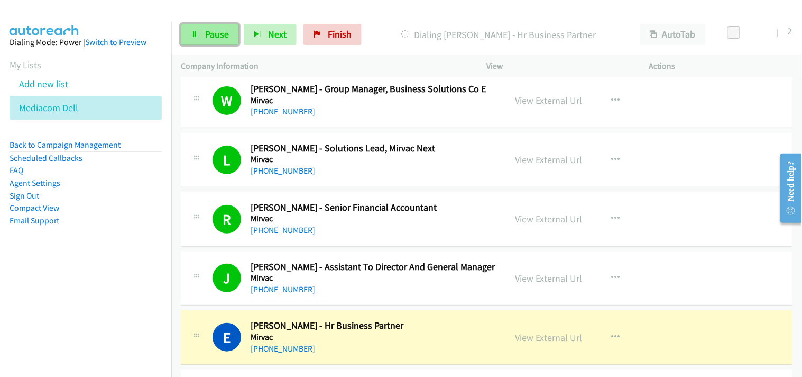
click at [212, 28] on span "Pause" at bounding box center [217, 34] width 24 height 12
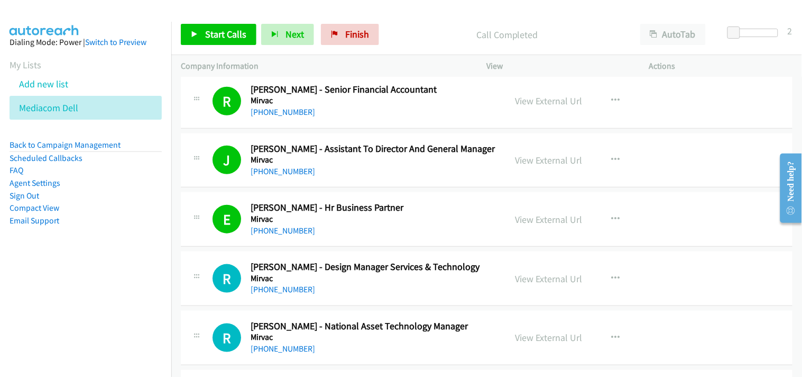
scroll to position [8403, 0]
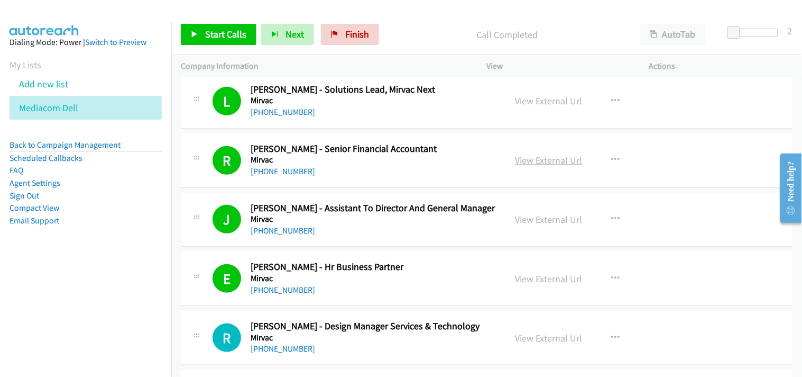
click at [543, 166] on link "View External Url" at bounding box center [549, 160] width 67 height 12
click at [218, 19] on div "Start Calls Pause Next Finish Call Completed AutoTab AutoTab 2" at bounding box center [486, 34] width 631 height 41
click at [209, 33] on span "Start Calls" at bounding box center [225, 34] width 41 height 12
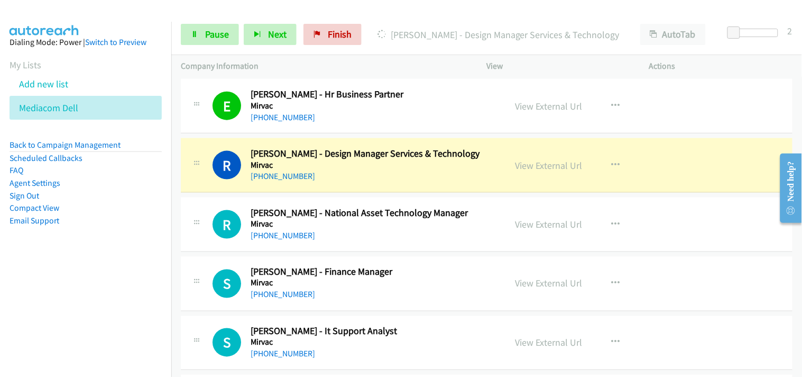
scroll to position [8638, 0]
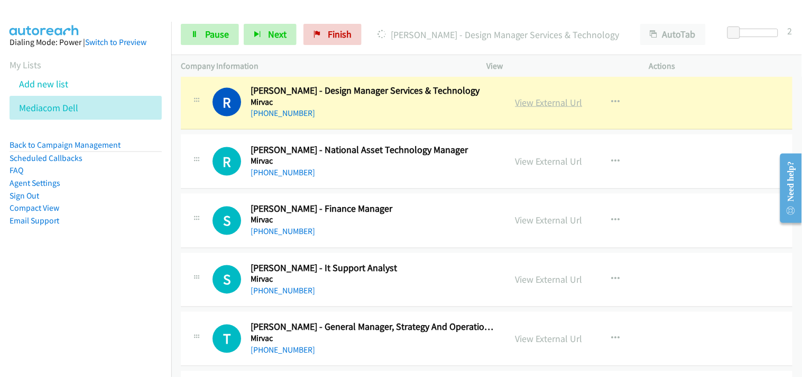
click at [523, 105] on link "View External Url" at bounding box center [549, 102] width 67 height 12
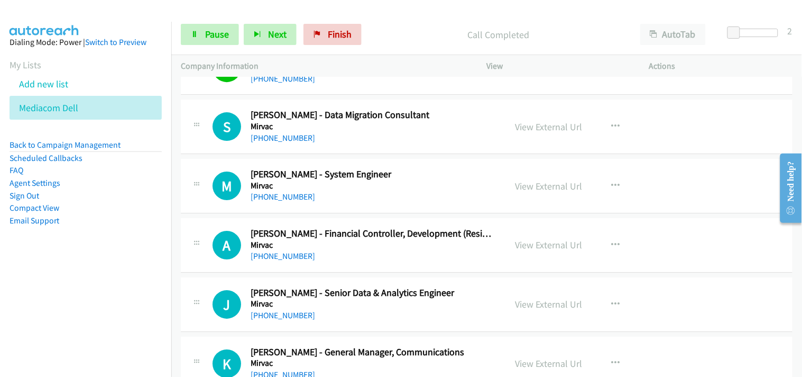
scroll to position [9167, 0]
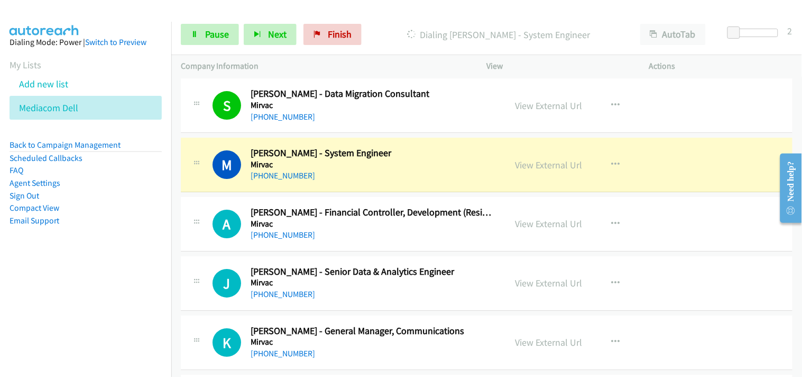
click at [202, 21] on div "Start Calls Pause Next Finish Dialing [PERSON_NAME] - System Engineer AutoTab A…" at bounding box center [486, 34] width 631 height 41
click at [202, 31] on link "Pause" at bounding box center [210, 34] width 58 height 21
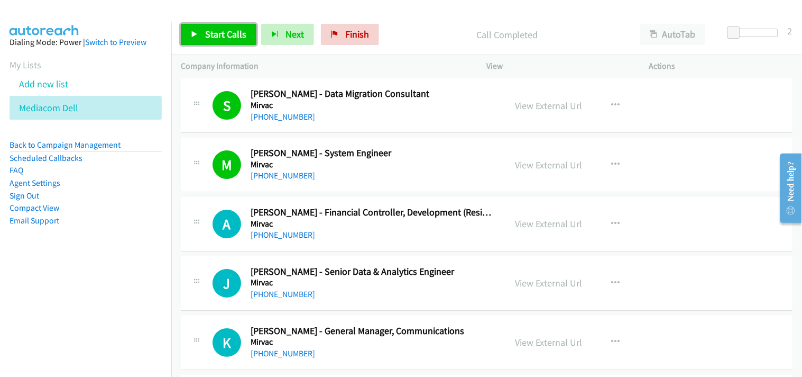
click at [209, 37] on span "Start Calls" at bounding box center [225, 34] width 41 height 12
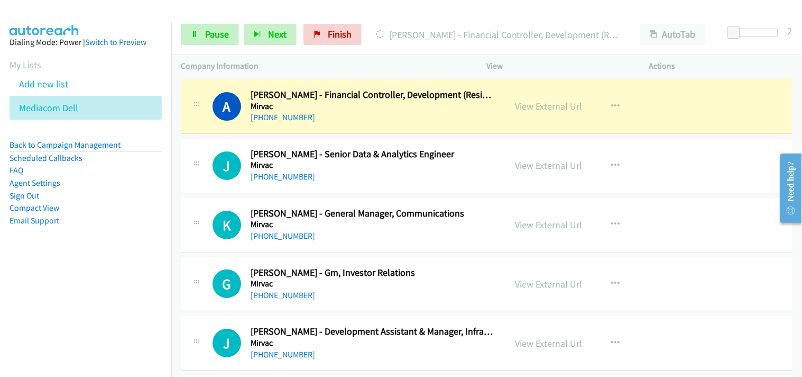
scroll to position [9226, 0]
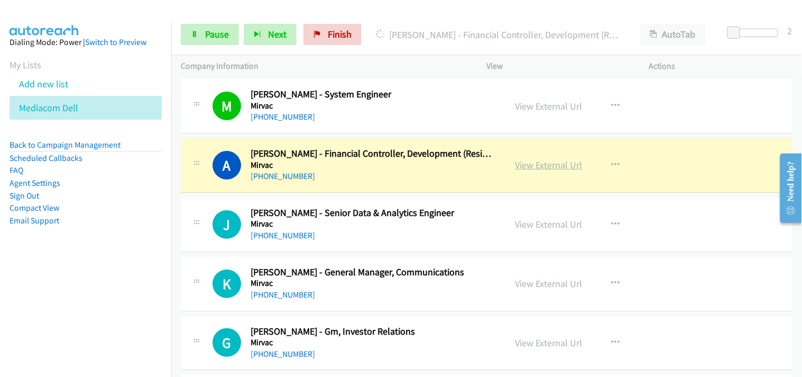
click at [530, 164] on link "View External Url" at bounding box center [549, 165] width 67 height 12
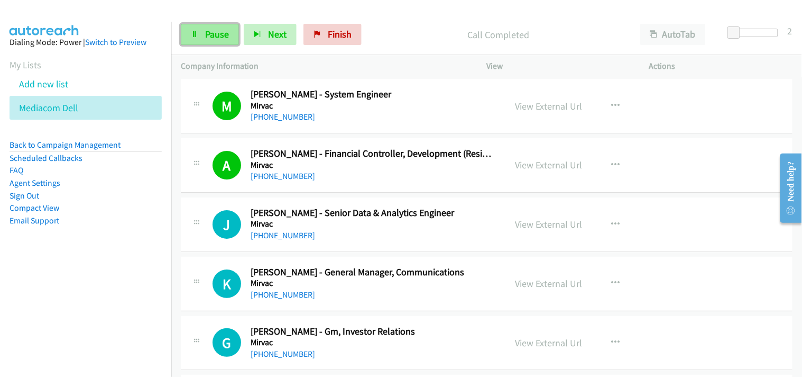
click at [223, 29] on span "Pause" at bounding box center [217, 34] width 24 height 12
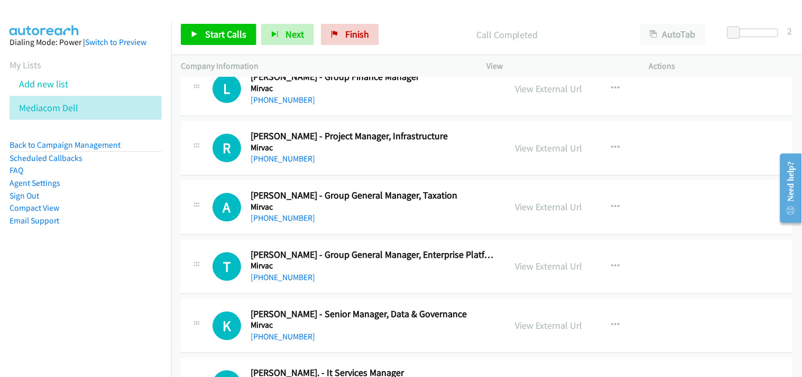
scroll to position [9813, 0]
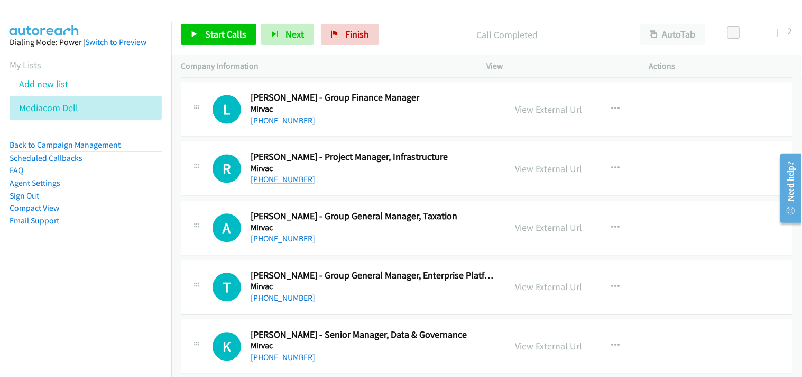
click at [278, 177] on link "[PHONE_NUMBER]" at bounding box center [283, 180] width 65 height 10
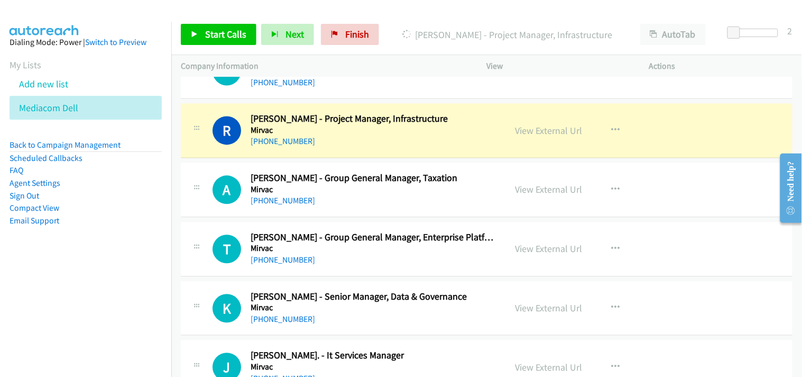
scroll to position [9872, 0]
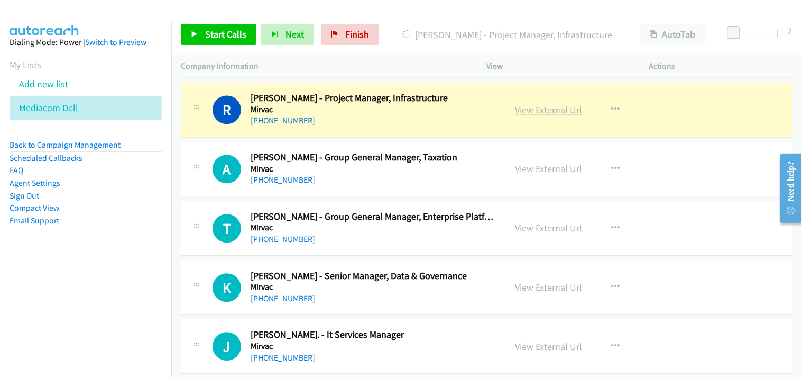
click at [547, 113] on link "View External Url" at bounding box center [549, 110] width 67 height 12
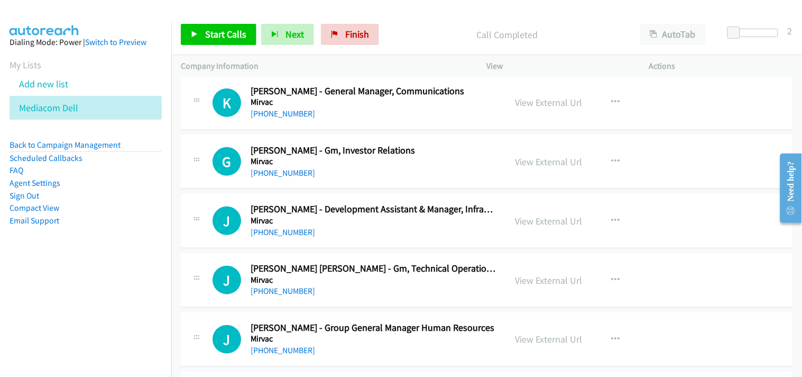
scroll to position [9402, 0]
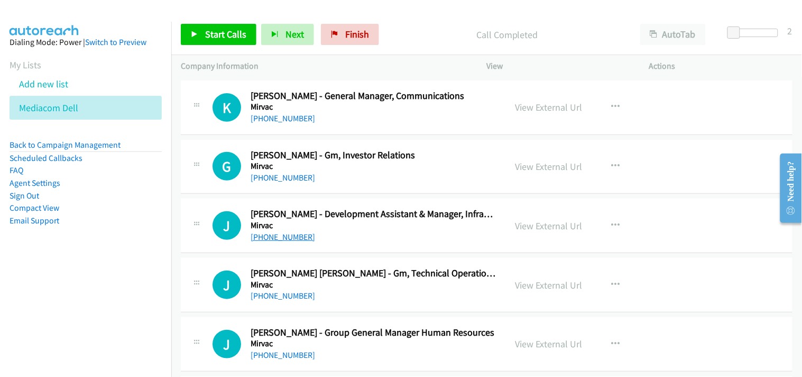
click at [280, 239] on link "[PHONE_NUMBER]" at bounding box center [283, 237] width 65 height 10
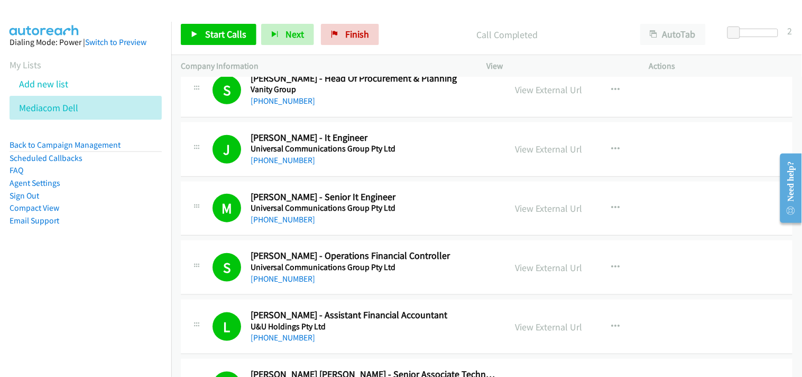
scroll to position [176, 0]
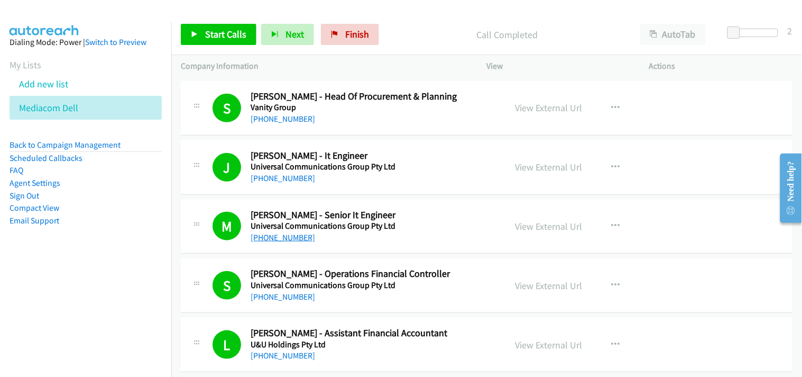
click at [291, 234] on link "[PHONE_NUMBER]" at bounding box center [283, 237] width 65 height 10
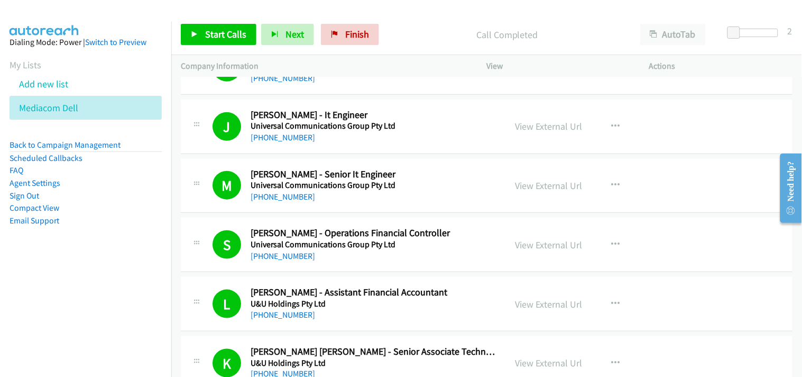
scroll to position [235, 0]
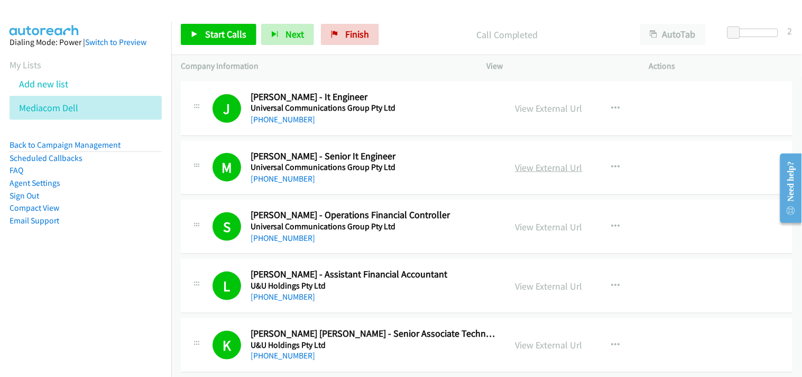
click at [532, 163] on link "View External Url" at bounding box center [549, 167] width 67 height 12
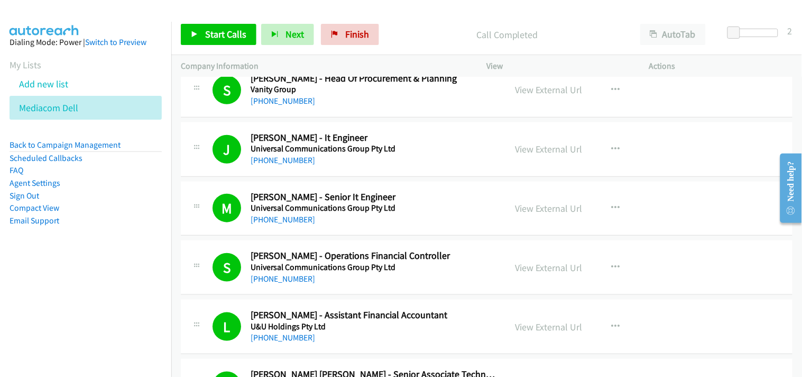
scroll to position [176, 0]
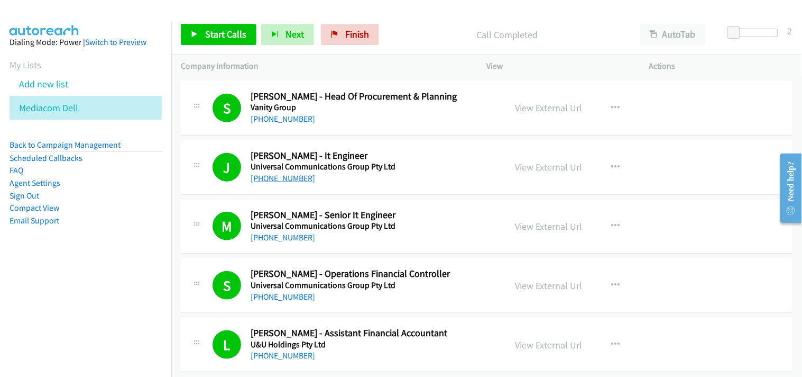
click at [282, 182] on link "[PHONE_NUMBER]" at bounding box center [283, 178] width 65 height 10
click at [531, 166] on link "View External Url" at bounding box center [549, 167] width 67 height 12
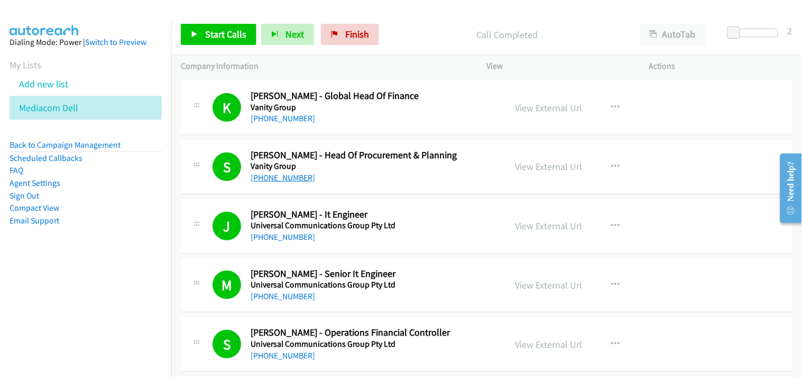
click at [267, 175] on link "[PHONE_NUMBER]" at bounding box center [283, 177] width 65 height 10
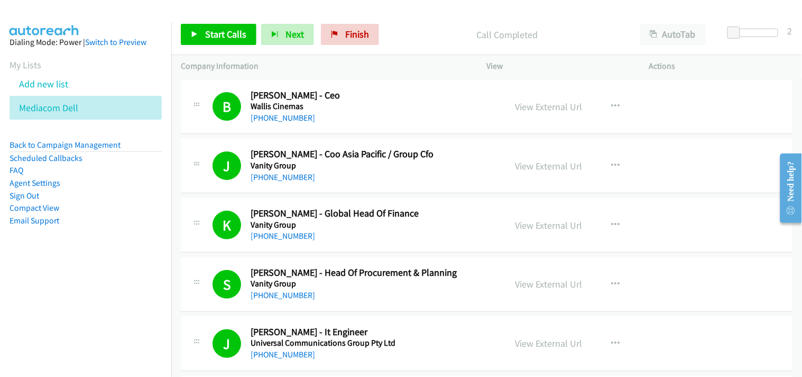
scroll to position [16673, 0]
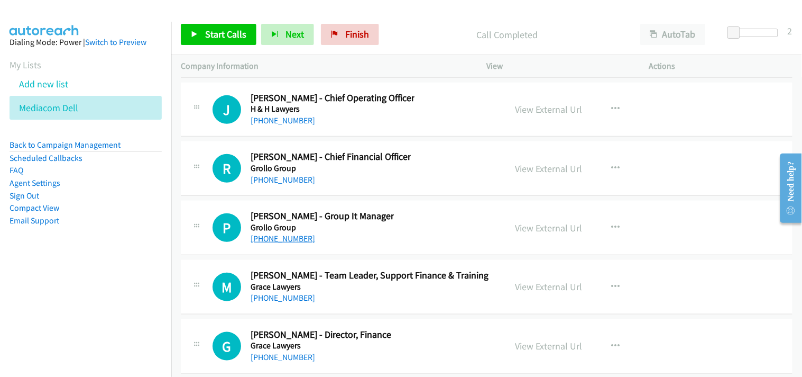
click at [288, 241] on link "[PHONE_NUMBER]" at bounding box center [283, 238] width 65 height 10
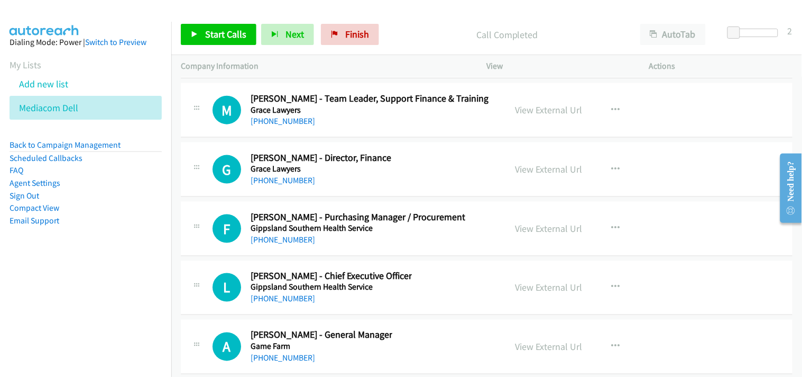
scroll to position [16908, 0]
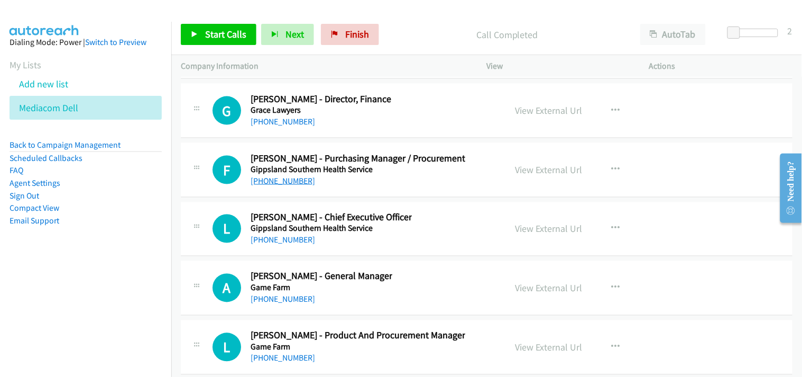
click at [287, 186] on link "[PHONE_NUMBER]" at bounding box center [283, 181] width 65 height 10
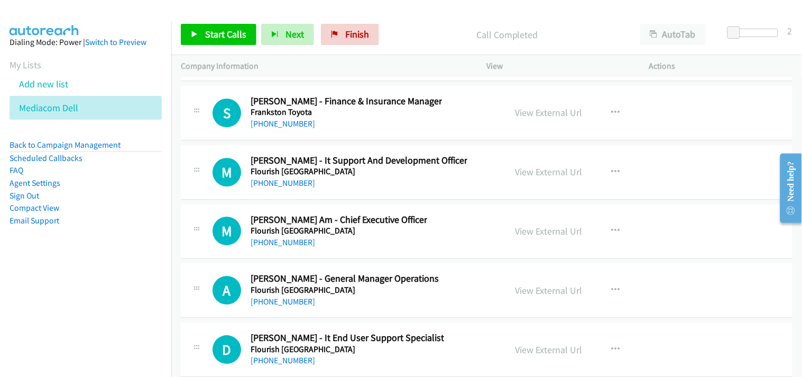
scroll to position [17261, 0]
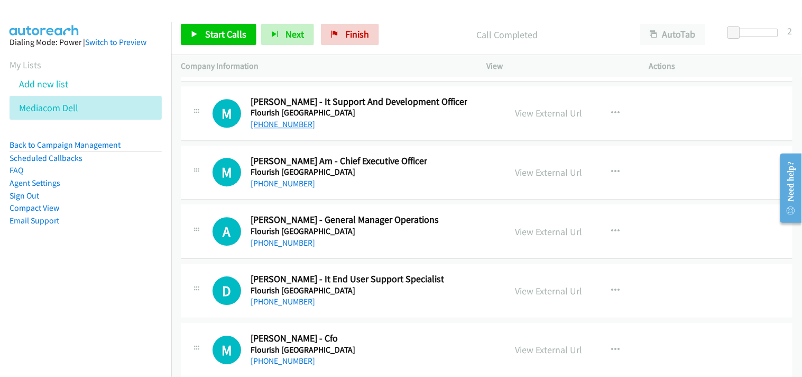
click at [293, 129] on link "[PHONE_NUMBER]" at bounding box center [283, 124] width 65 height 10
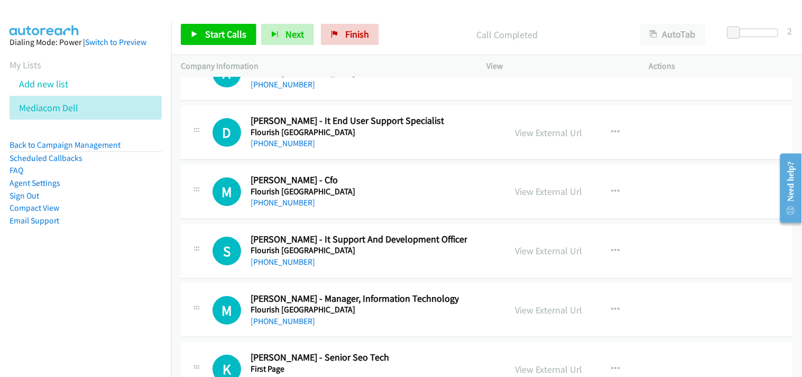
scroll to position [17437, 0]
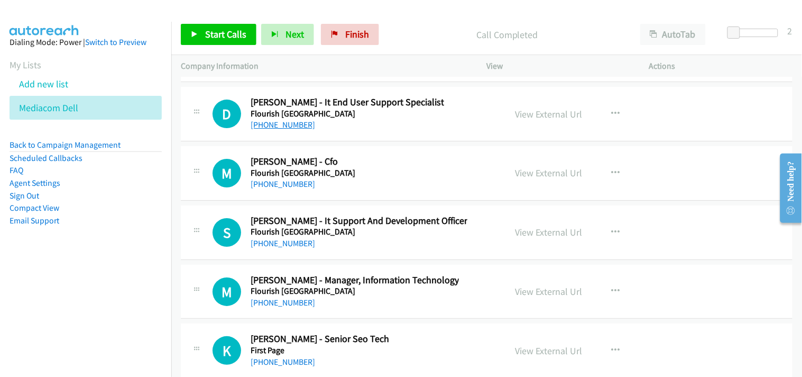
click at [295, 127] on link "[PHONE_NUMBER]" at bounding box center [283, 125] width 65 height 10
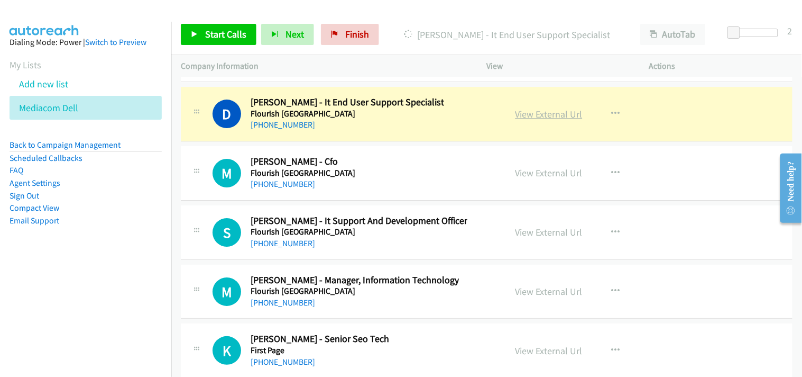
click at [533, 120] on link "View External Url" at bounding box center [549, 114] width 67 height 12
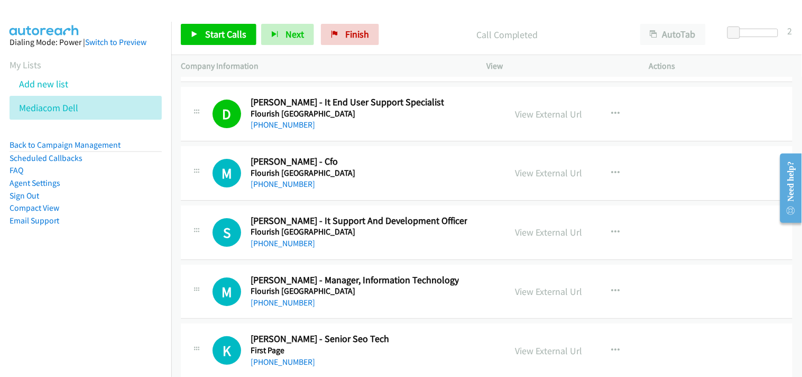
scroll to position [17496, 0]
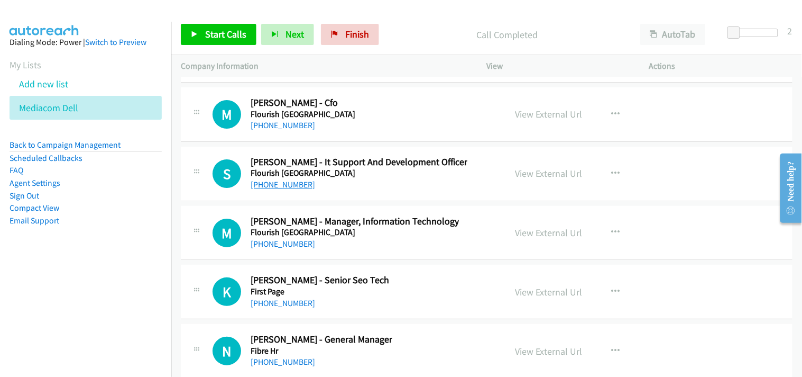
click at [279, 189] on link "[PHONE_NUMBER]" at bounding box center [283, 184] width 65 height 10
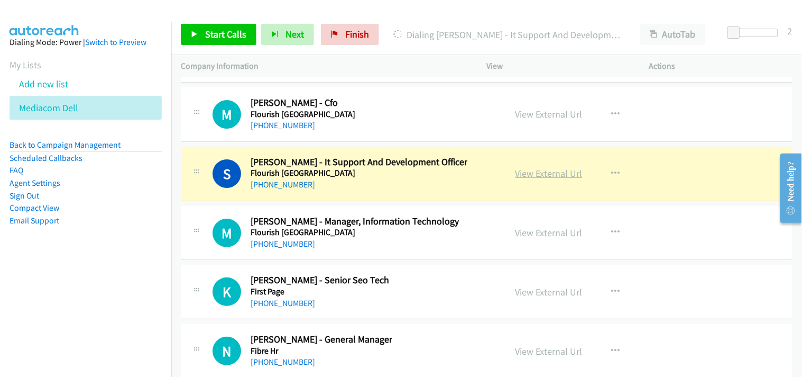
click at [522, 179] on link "View External Url" at bounding box center [549, 173] width 67 height 12
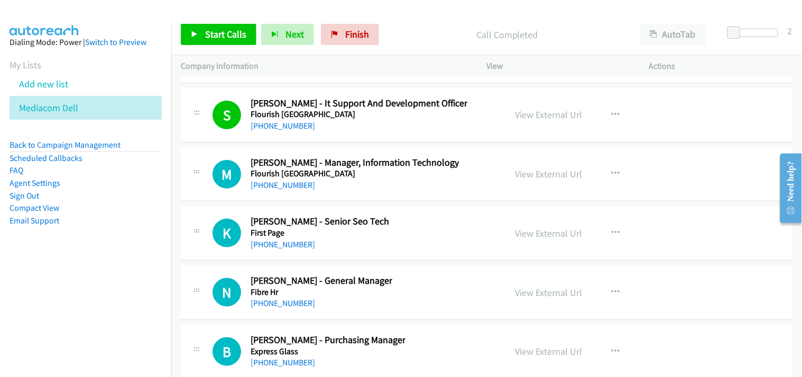
scroll to position [17613, 0]
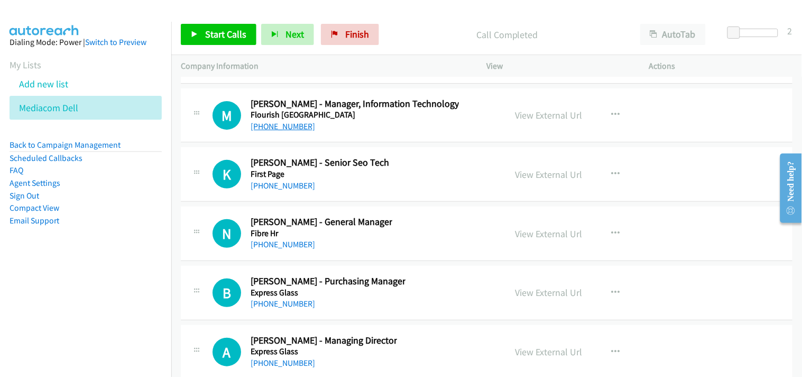
click at [283, 131] on link "[PHONE_NUMBER]" at bounding box center [283, 126] width 65 height 10
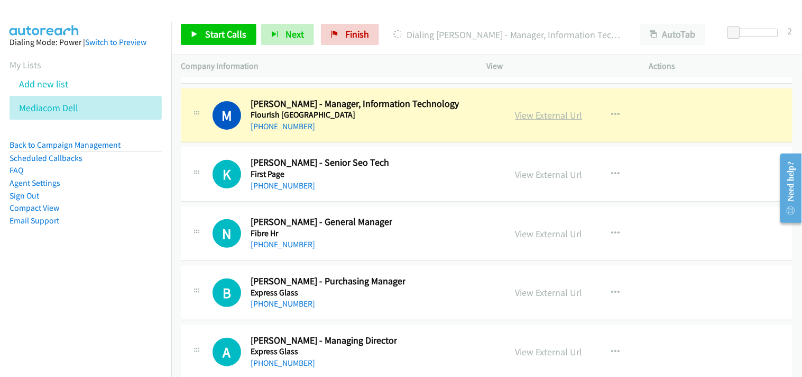
click at [532, 121] on link "View External Url" at bounding box center [549, 115] width 67 height 12
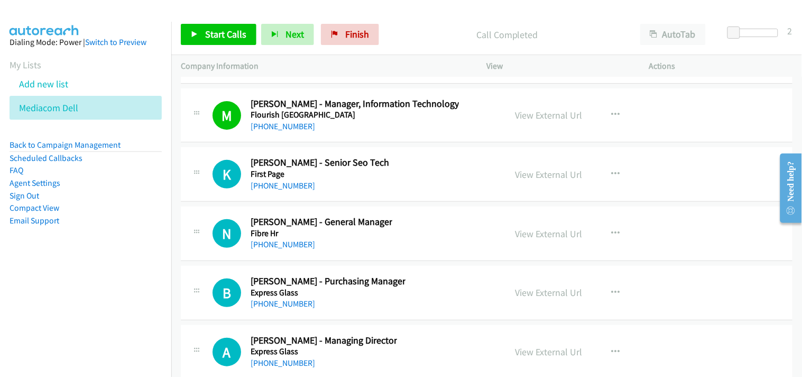
scroll to position [17672, 0]
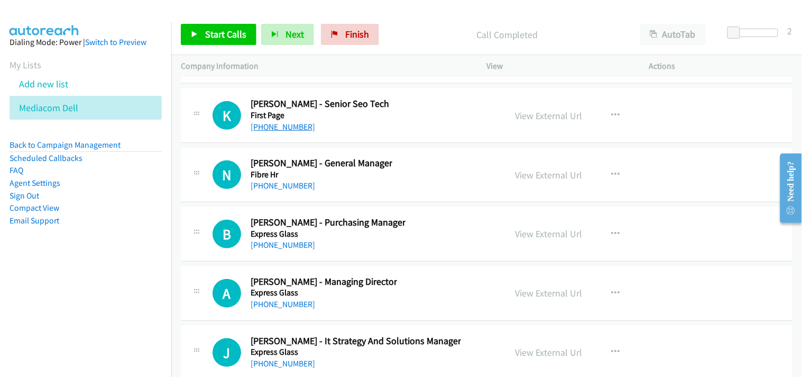
click at [286, 132] on link "[PHONE_NUMBER]" at bounding box center [283, 127] width 65 height 10
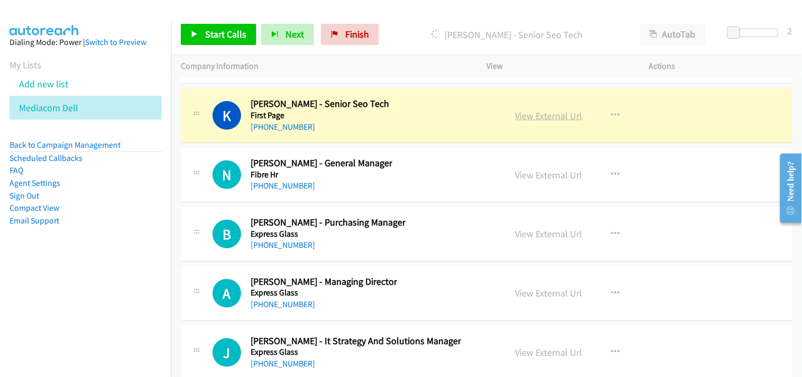
click at [551, 122] on link "View External Url" at bounding box center [549, 115] width 67 height 12
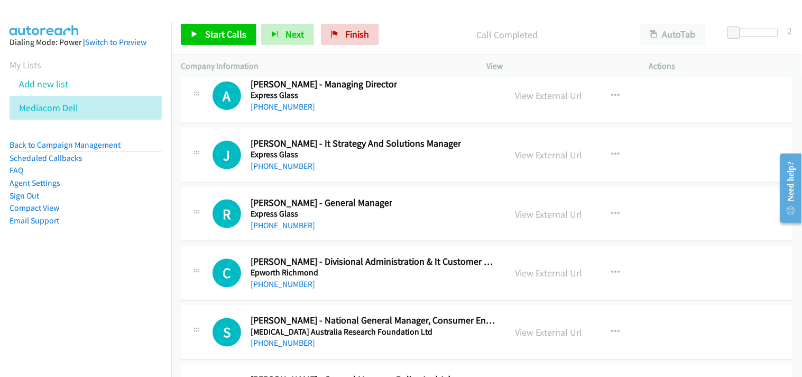
scroll to position [17908, 0]
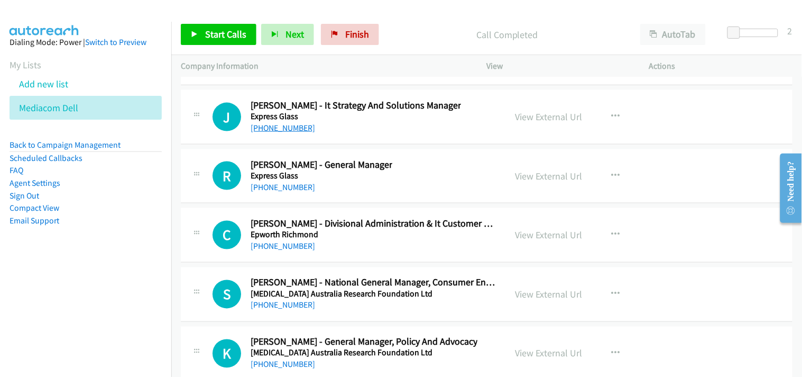
click at [292, 131] on link "[PHONE_NUMBER]" at bounding box center [283, 128] width 65 height 10
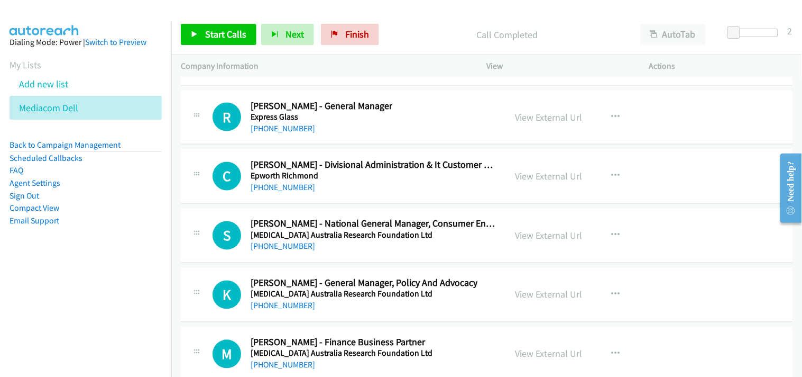
scroll to position [18025, 0]
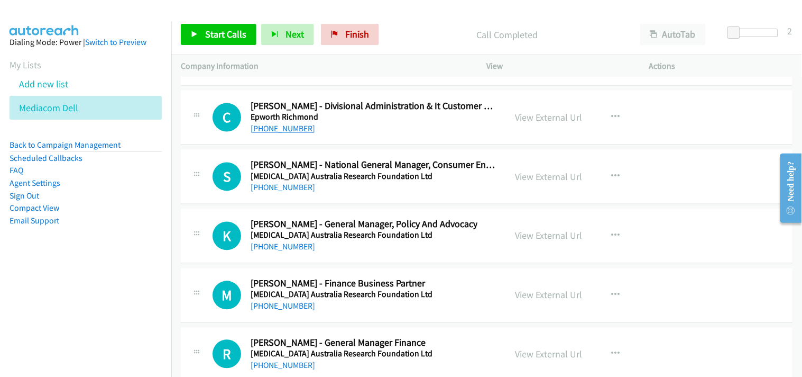
click at [292, 134] on link "[PHONE_NUMBER]" at bounding box center [283, 129] width 65 height 10
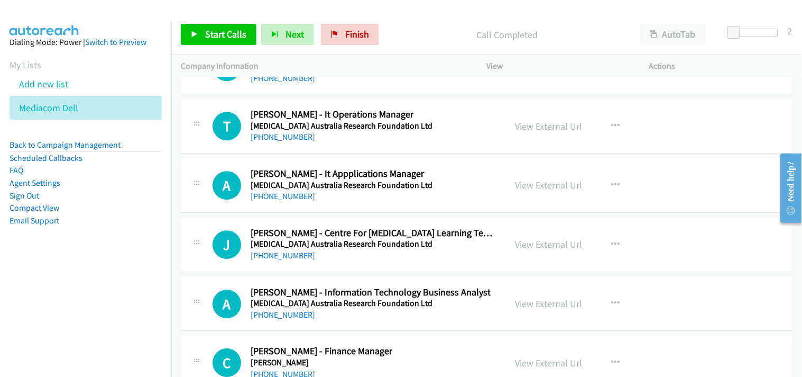
scroll to position [19376, 0]
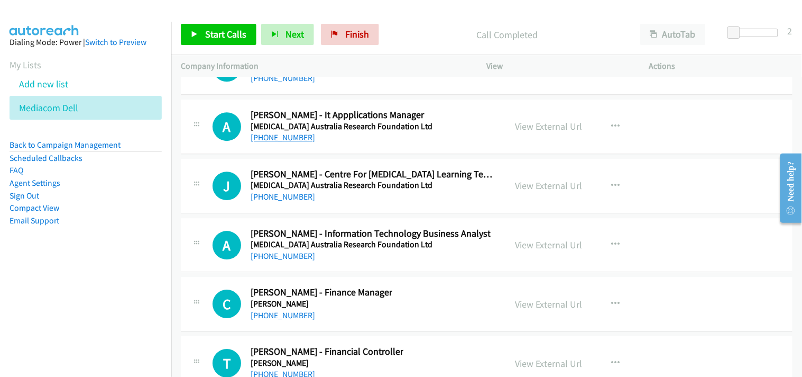
click at [286, 142] on link "[PHONE_NUMBER]" at bounding box center [283, 137] width 65 height 10
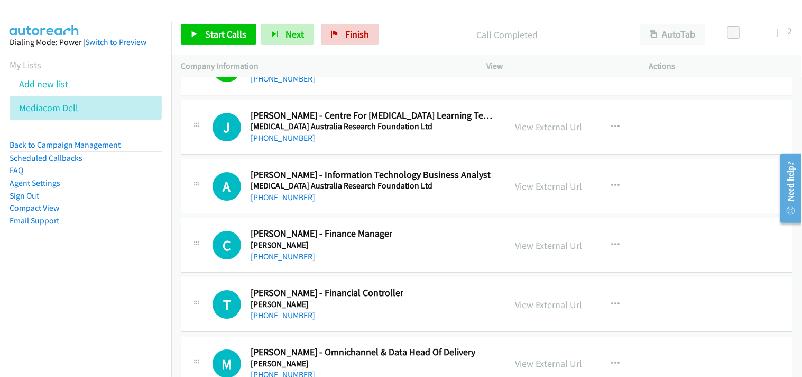
scroll to position [19494, 0]
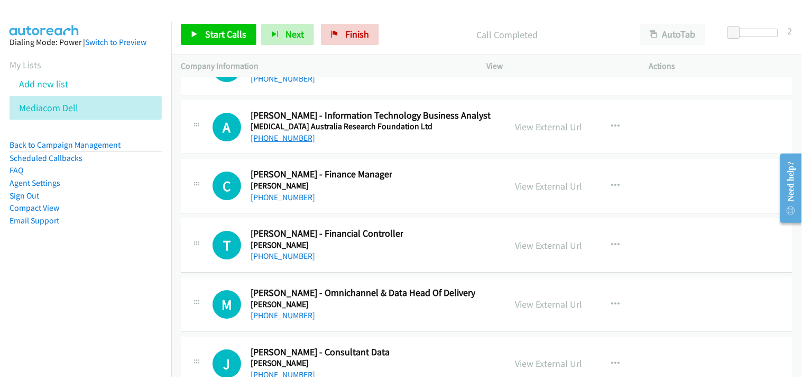
click at [271, 143] on link "[PHONE_NUMBER]" at bounding box center [283, 138] width 65 height 10
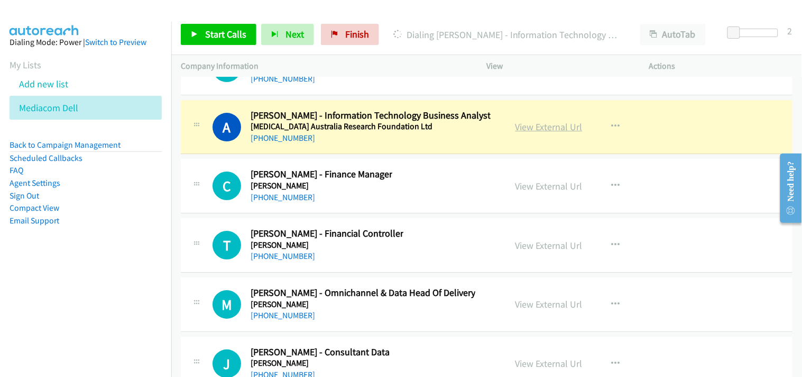
click at [533, 133] on link "View External Url" at bounding box center [549, 127] width 67 height 12
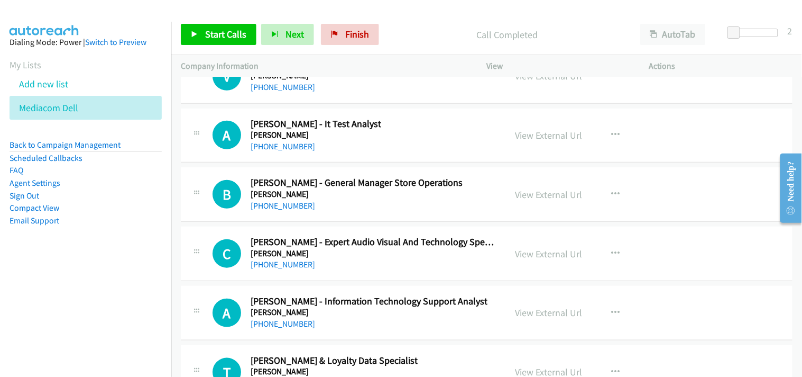
scroll to position [20728, 0]
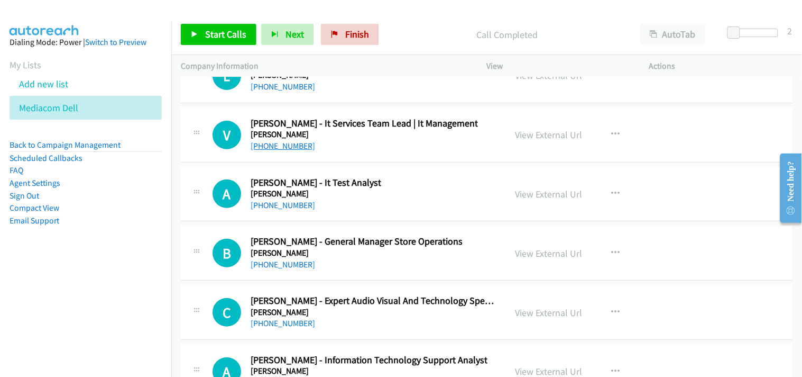
click at [288, 151] on link "[PHONE_NUMBER]" at bounding box center [283, 146] width 65 height 10
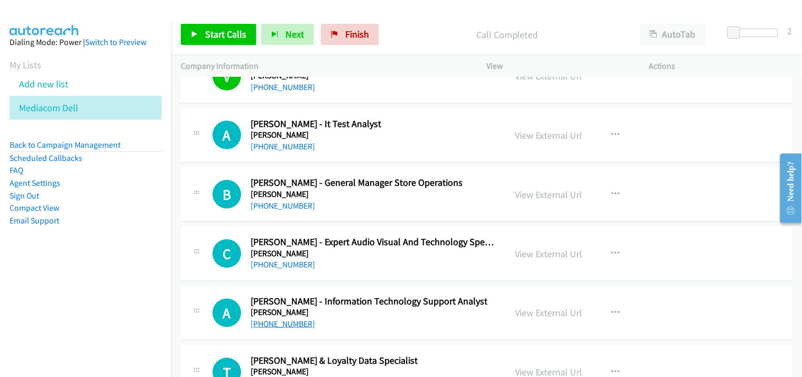
scroll to position [20845, 0]
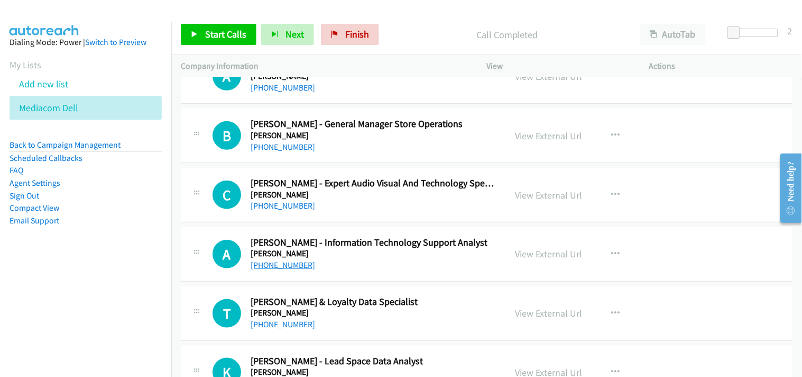
click at [278, 270] on link "[PHONE_NUMBER]" at bounding box center [283, 265] width 65 height 10
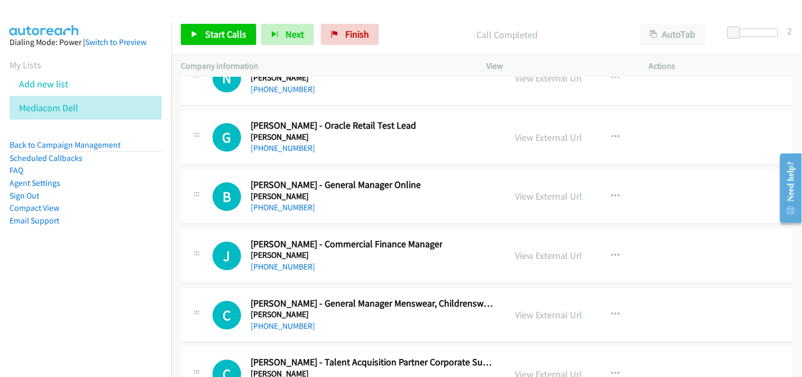
scroll to position [21139, 0]
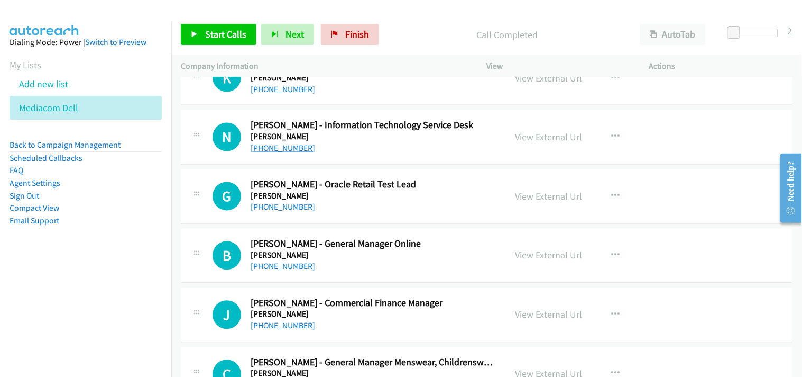
click at [274, 153] on link "[PHONE_NUMBER]" at bounding box center [283, 148] width 65 height 10
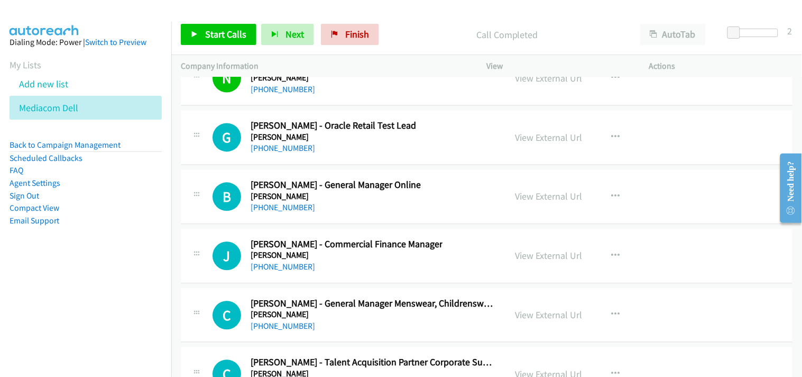
scroll to position [21257, 0]
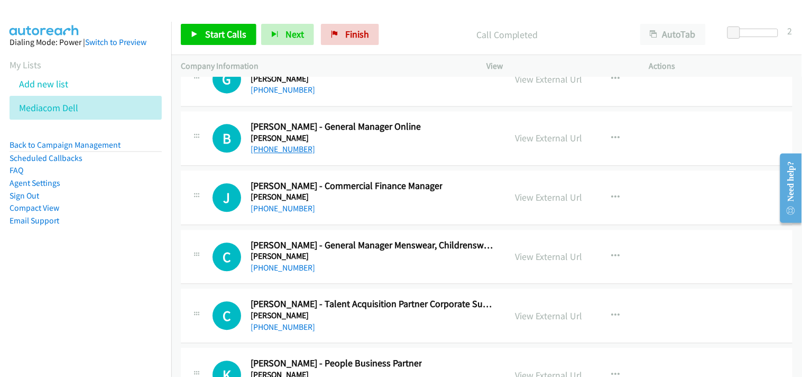
click at [291, 152] on link "[PHONE_NUMBER]" at bounding box center [283, 149] width 65 height 10
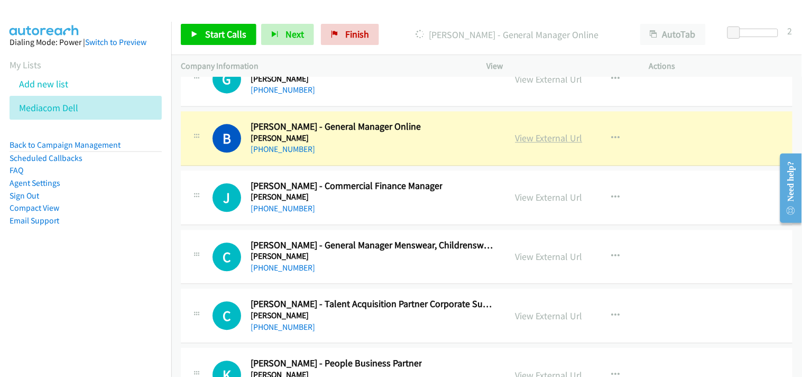
click at [521, 144] on link "View External Url" at bounding box center [549, 138] width 67 height 12
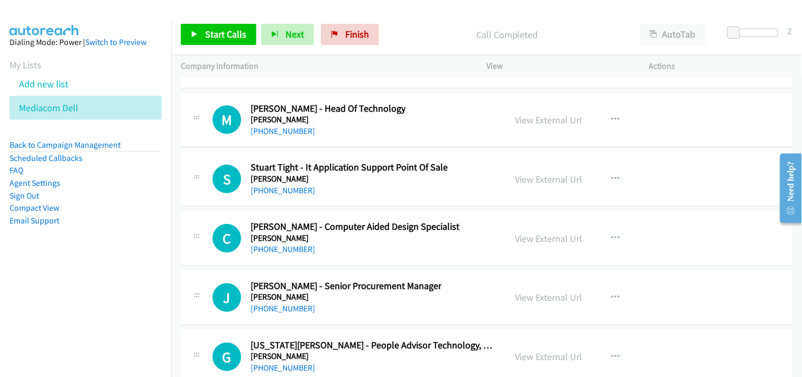
scroll to position [21727, 0]
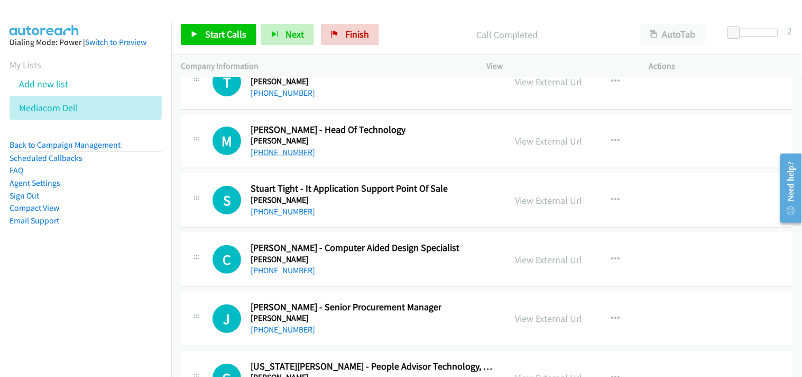
click at [291, 157] on link "[PHONE_NUMBER]" at bounding box center [283, 152] width 65 height 10
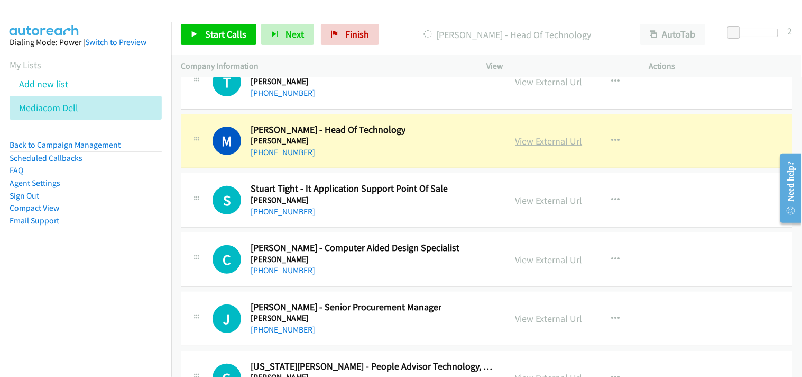
click at [527, 146] on link "View External Url" at bounding box center [549, 141] width 67 height 12
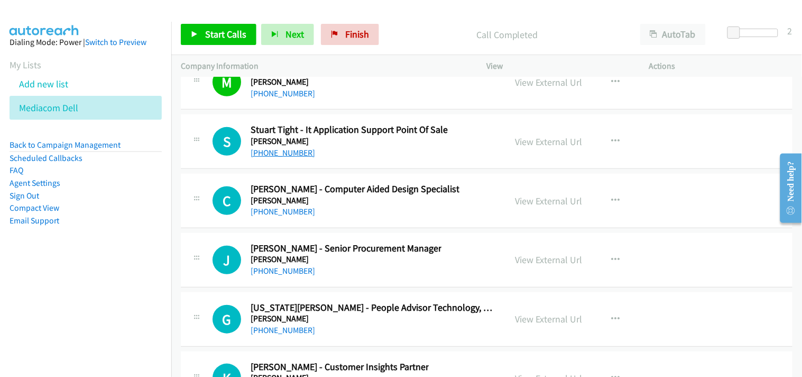
scroll to position [21844, 0]
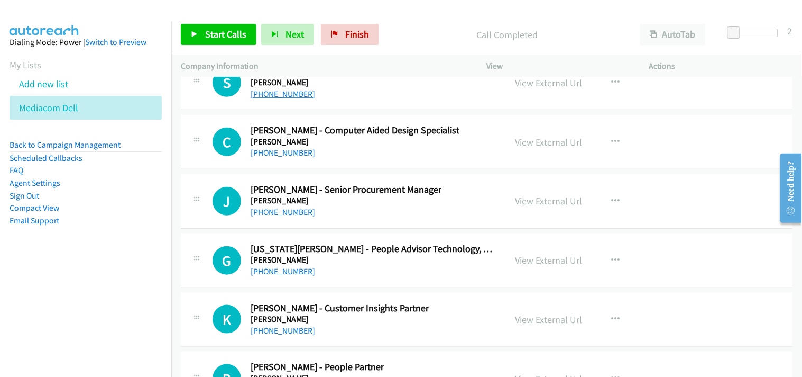
click at [287, 99] on link "[PHONE_NUMBER]" at bounding box center [283, 94] width 65 height 10
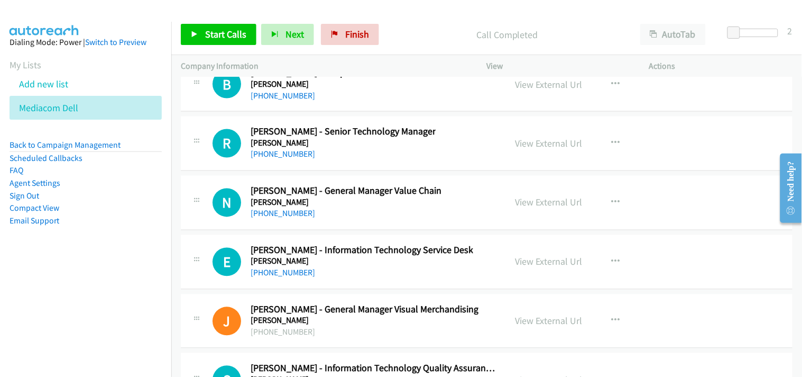
scroll to position [22197, 0]
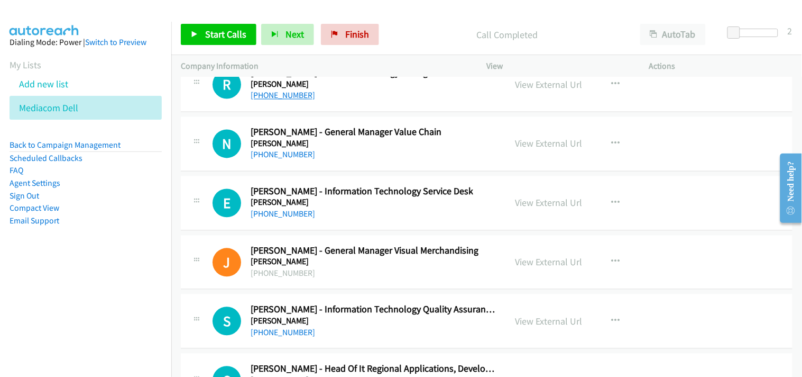
click at [286, 100] on link "[PHONE_NUMBER]" at bounding box center [283, 95] width 65 height 10
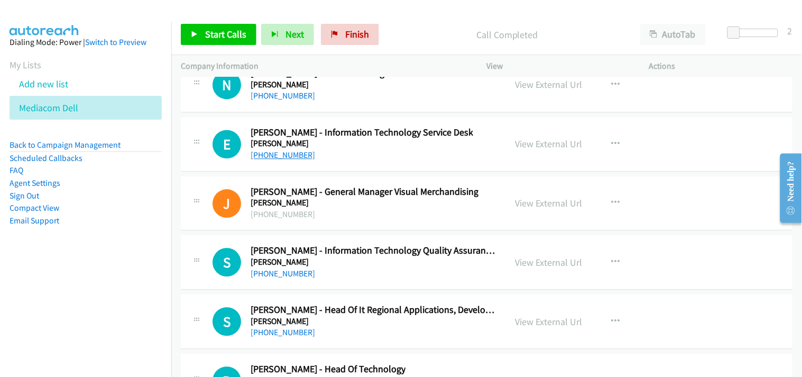
click at [286, 160] on link "[PHONE_NUMBER]" at bounding box center [283, 155] width 65 height 10
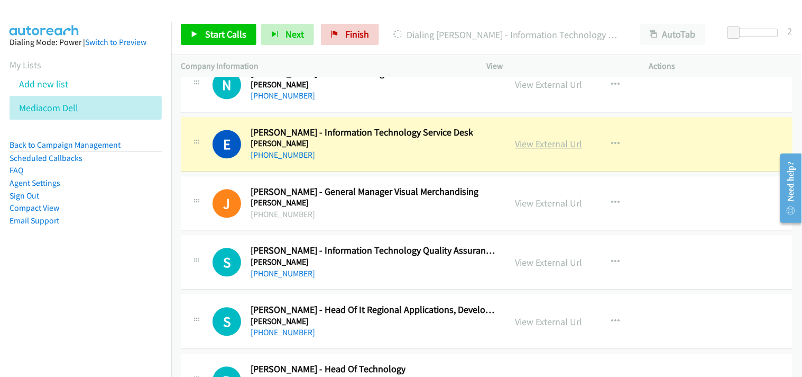
click at [541, 150] on link "View External Url" at bounding box center [549, 144] width 67 height 12
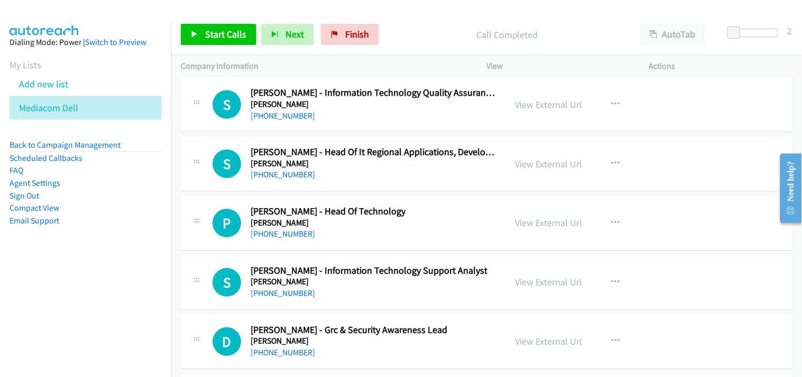
scroll to position [22432, 0]
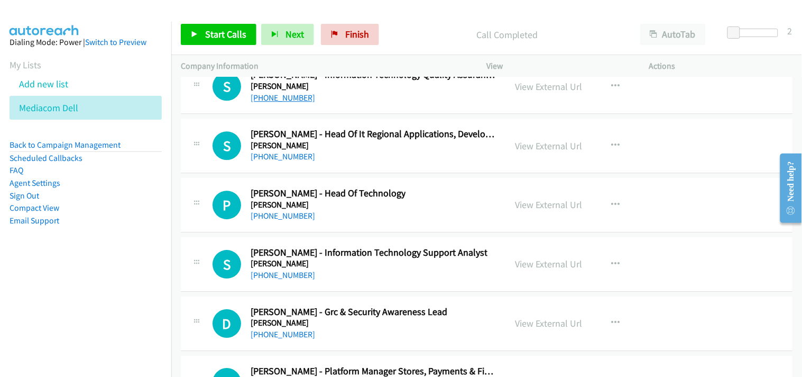
click at [290, 103] on link "[PHONE_NUMBER]" at bounding box center [283, 98] width 65 height 10
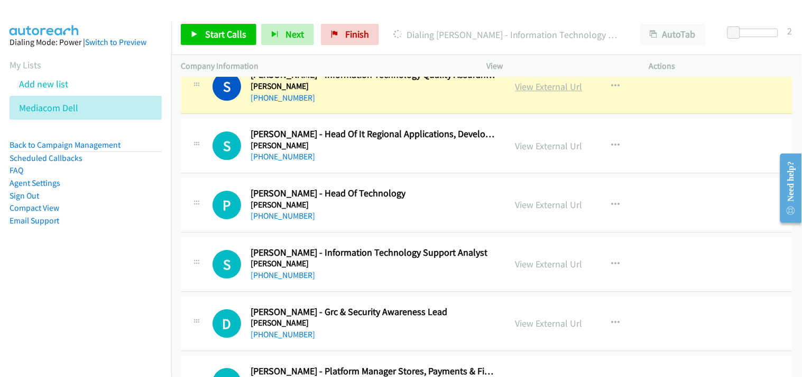
click at [521, 93] on link "View External Url" at bounding box center [549, 86] width 67 height 12
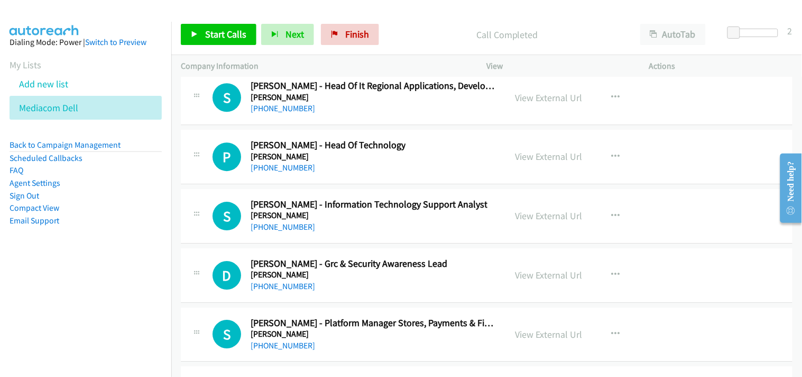
scroll to position [22491, 0]
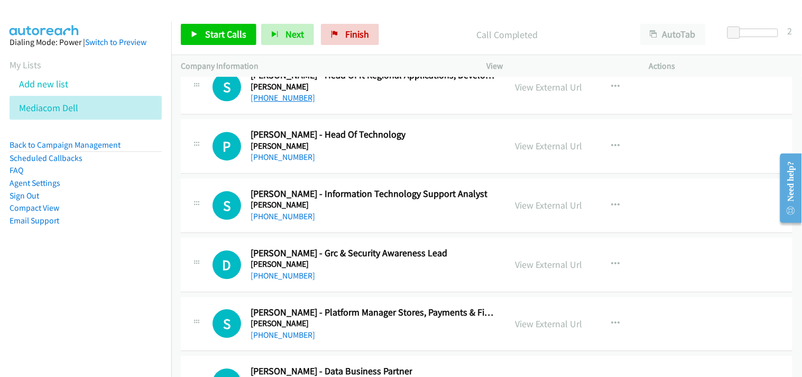
click at [282, 103] on link "[PHONE_NUMBER]" at bounding box center [283, 98] width 65 height 10
click at [283, 162] on link "[PHONE_NUMBER]" at bounding box center [283, 157] width 65 height 10
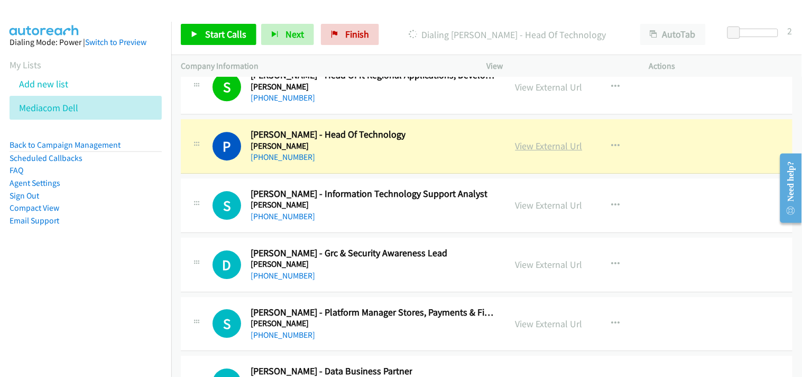
click at [526, 152] on link "View External Url" at bounding box center [549, 146] width 67 height 12
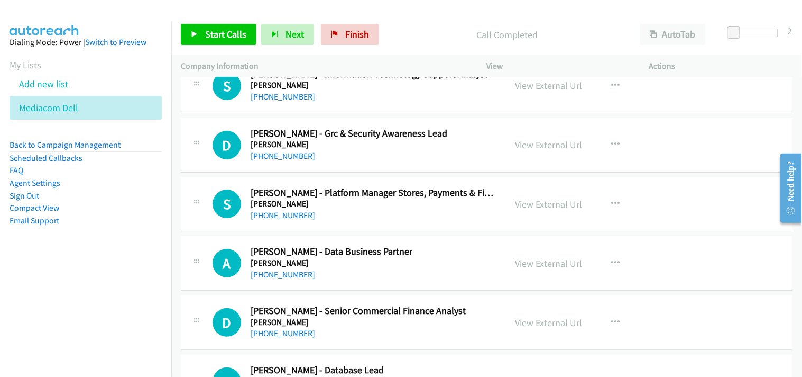
scroll to position [22549, 0]
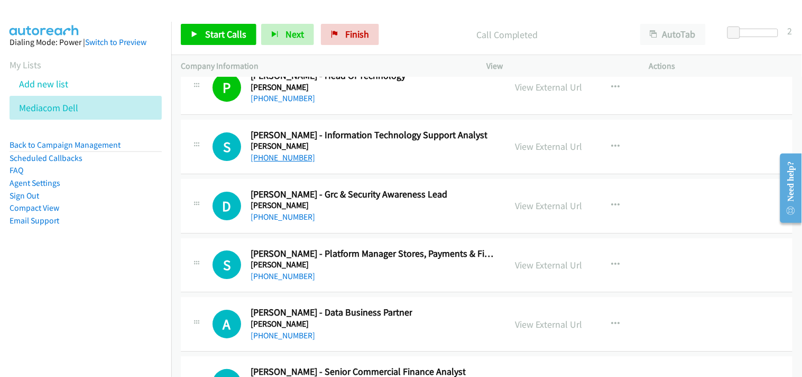
click at [287, 161] on link "[PHONE_NUMBER]" at bounding box center [283, 157] width 65 height 10
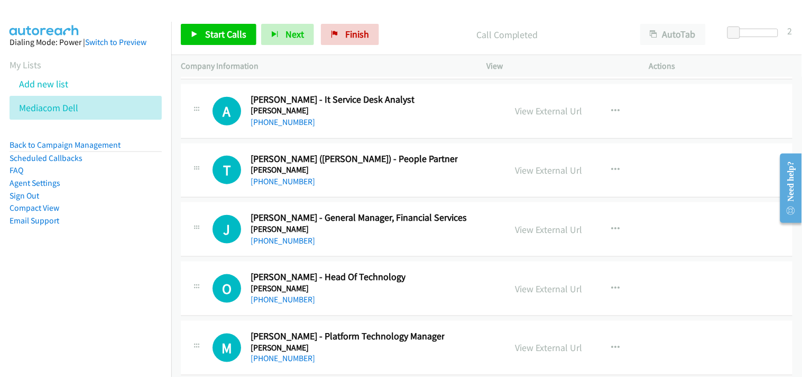
scroll to position [22961, 0]
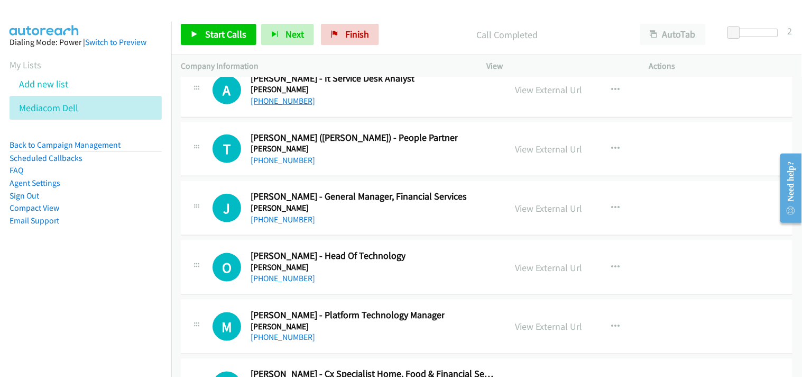
click at [278, 106] on link "[PHONE_NUMBER]" at bounding box center [283, 101] width 65 height 10
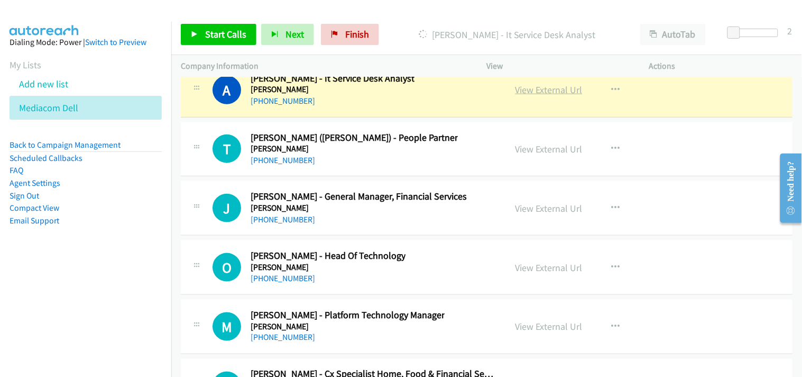
click at [534, 94] on link "View External Url" at bounding box center [549, 90] width 67 height 12
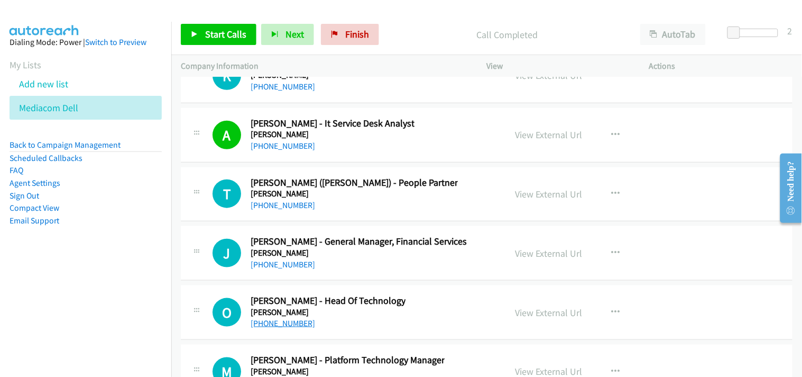
scroll to position [22902, 0]
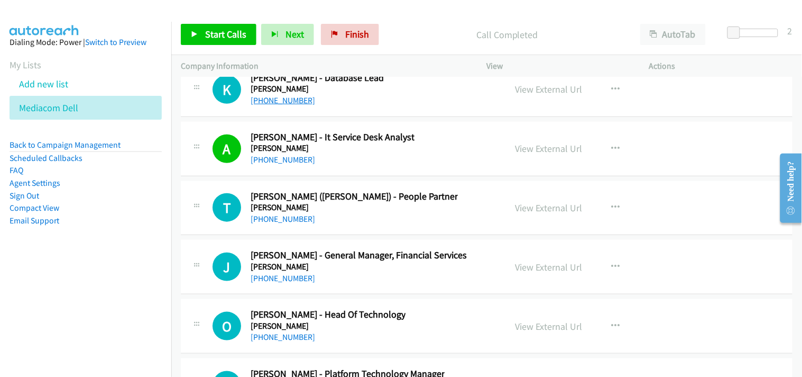
click at [288, 105] on link "[PHONE_NUMBER]" at bounding box center [283, 100] width 65 height 10
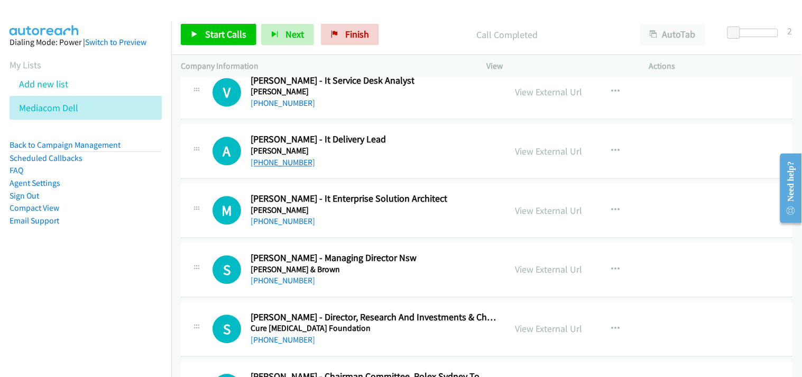
scroll to position [23255, 0]
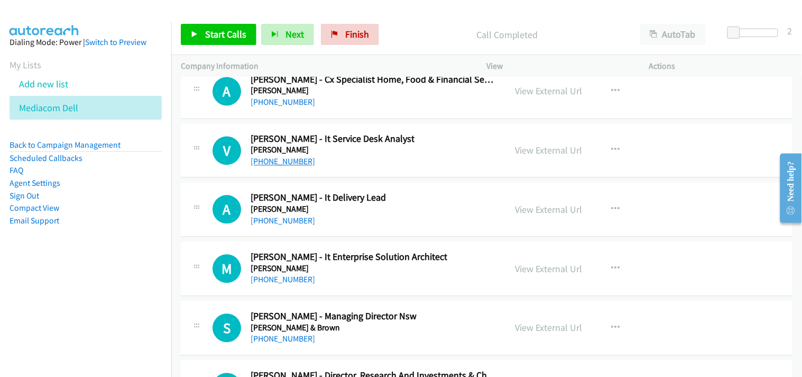
click at [292, 167] on link "[PHONE_NUMBER]" at bounding box center [283, 162] width 65 height 10
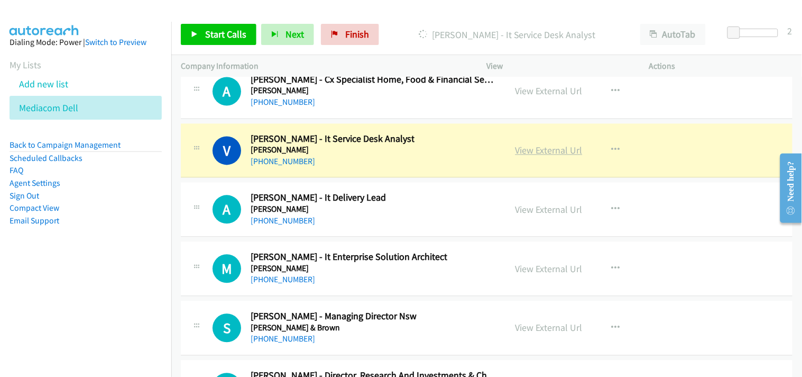
click at [537, 157] on link "View External Url" at bounding box center [549, 150] width 67 height 12
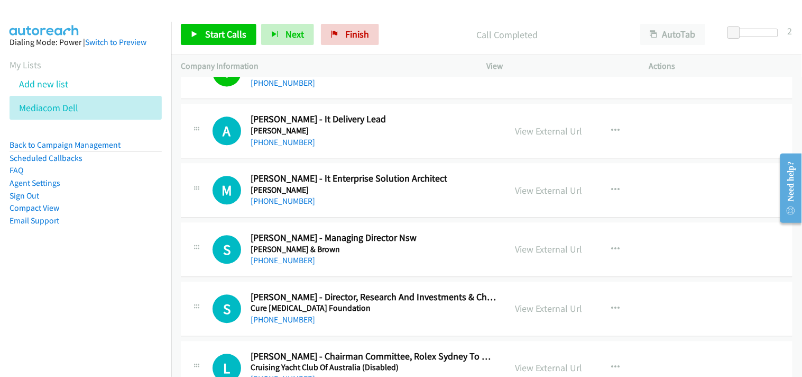
scroll to position [23314, 0]
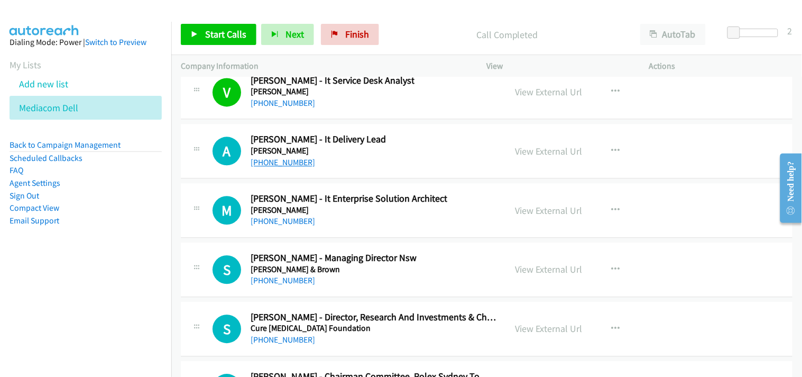
click at [282, 167] on link "[PHONE_NUMBER]" at bounding box center [283, 162] width 65 height 10
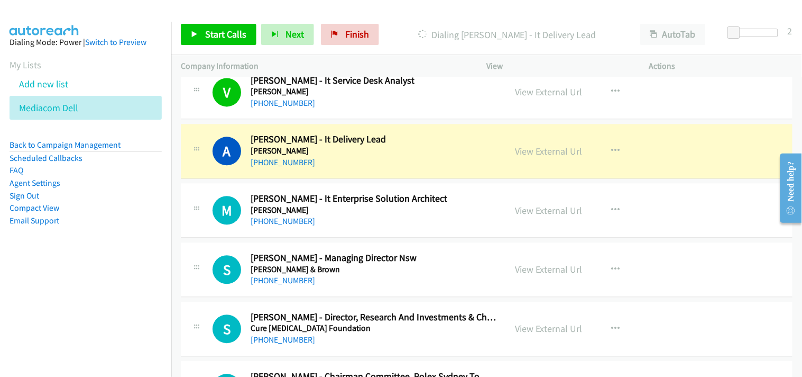
scroll to position [23372, 0]
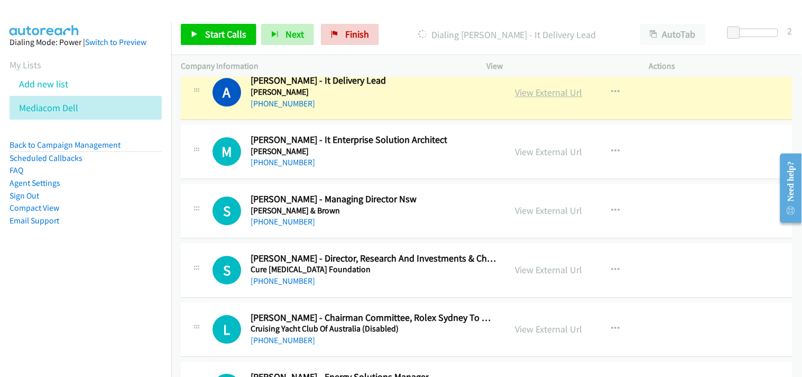
click at [524, 98] on link "View External Url" at bounding box center [549, 92] width 67 height 12
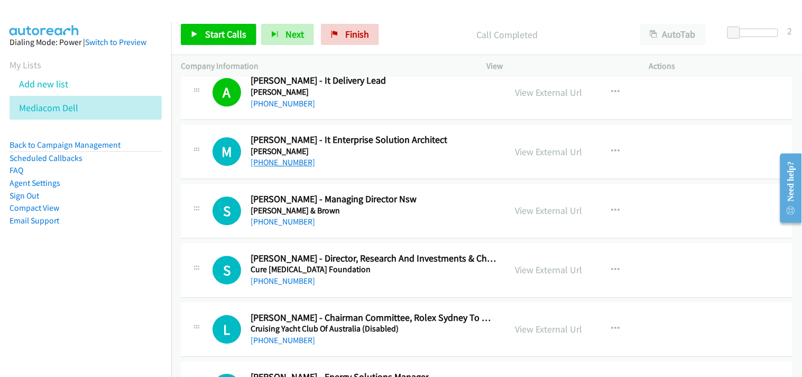
click at [276, 167] on link "[PHONE_NUMBER]" at bounding box center [283, 162] width 65 height 10
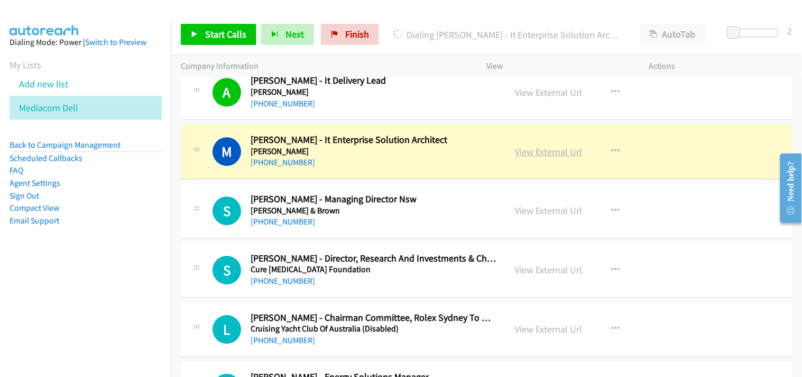
click at [539, 158] on link "View External Url" at bounding box center [549, 151] width 67 height 12
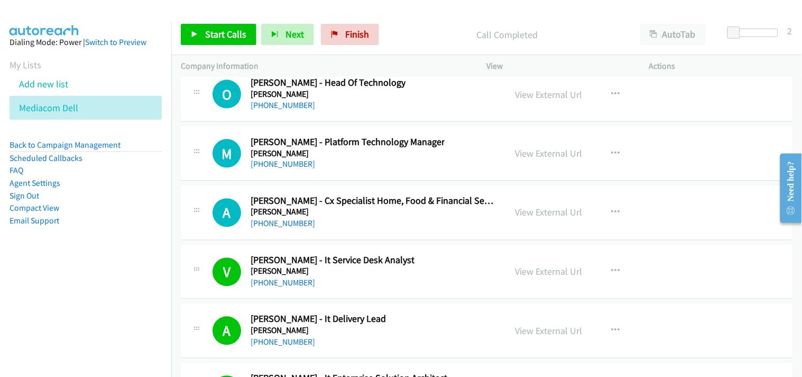
scroll to position [23078, 0]
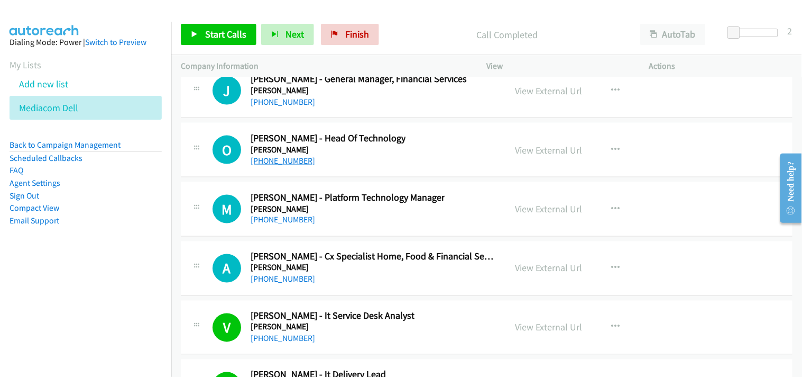
click at [284, 166] on link "[PHONE_NUMBER]" at bounding box center [283, 160] width 65 height 10
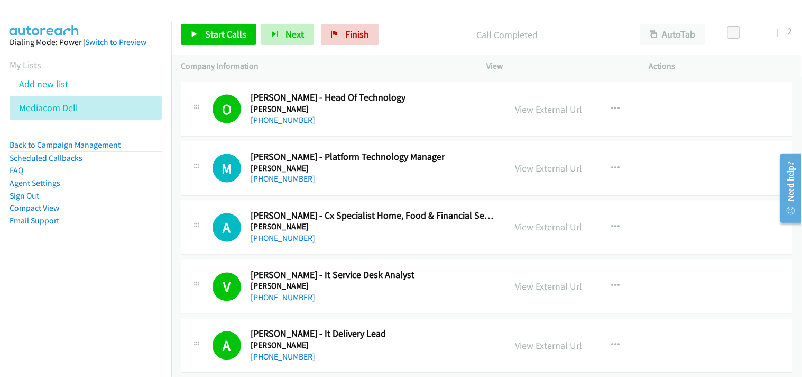
scroll to position [23137, 0]
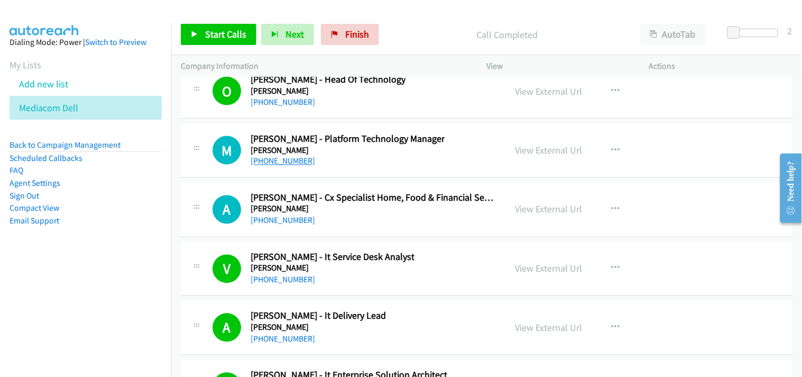
click at [276, 166] on link "[PHONE_NUMBER]" at bounding box center [283, 161] width 65 height 10
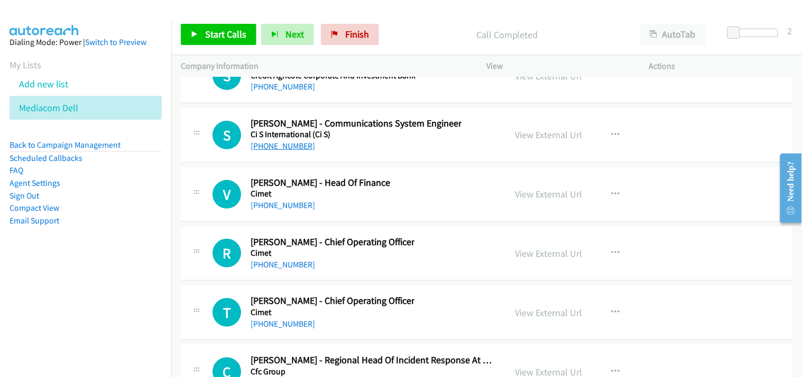
scroll to position [23784, 0]
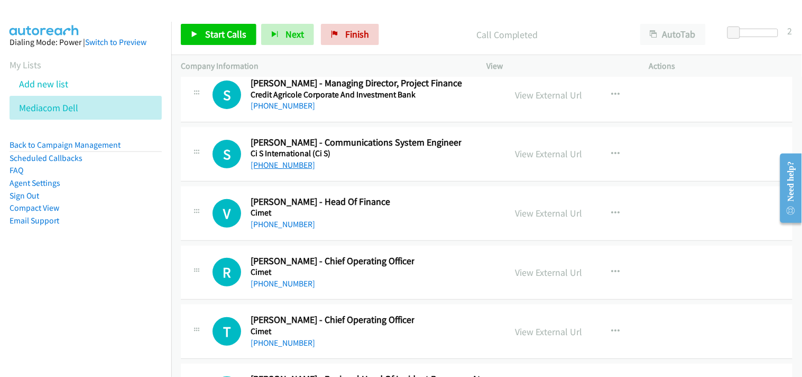
click at [283, 170] on link "[PHONE_NUMBER]" at bounding box center [283, 165] width 65 height 10
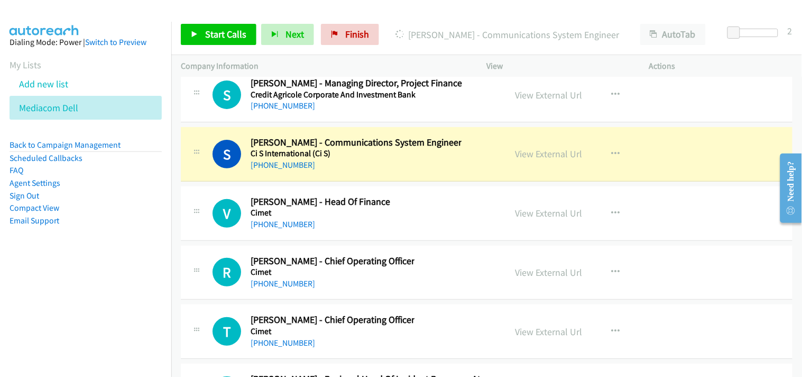
scroll to position [23842, 0]
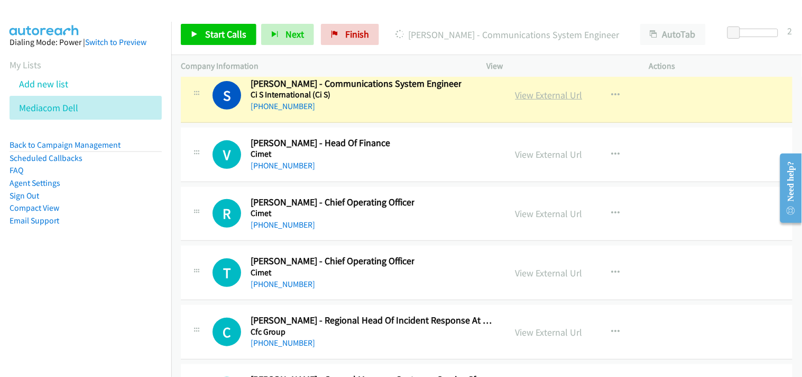
click at [545, 101] on link "View External Url" at bounding box center [549, 95] width 67 height 12
click at [540, 101] on link "View External Url" at bounding box center [549, 95] width 67 height 12
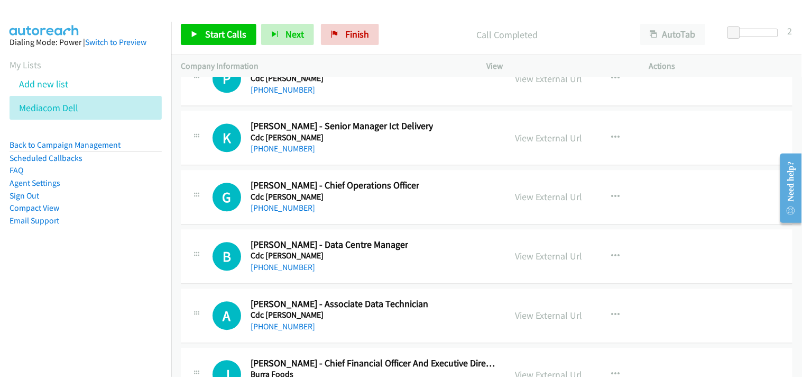
scroll to position [24313, 0]
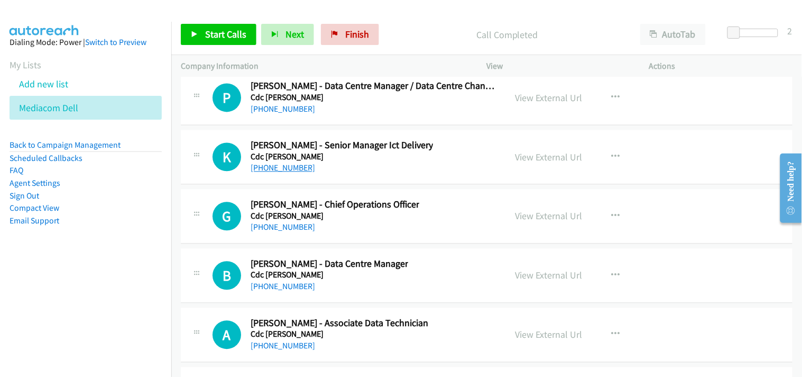
click at [278, 173] on link "[PHONE_NUMBER]" at bounding box center [283, 168] width 65 height 10
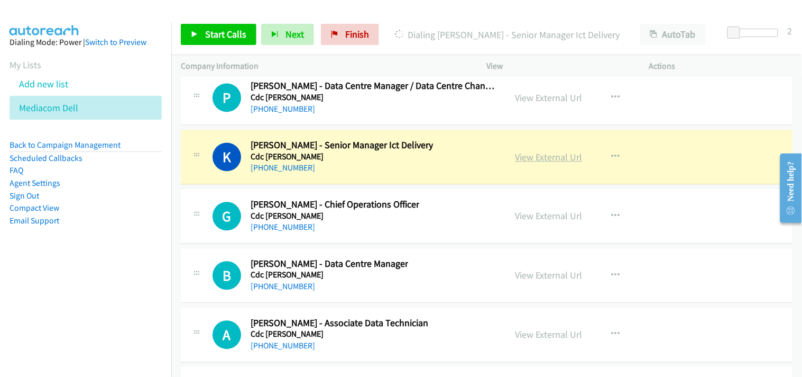
click at [546, 163] on link "View External Url" at bounding box center [549, 157] width 67 height 12
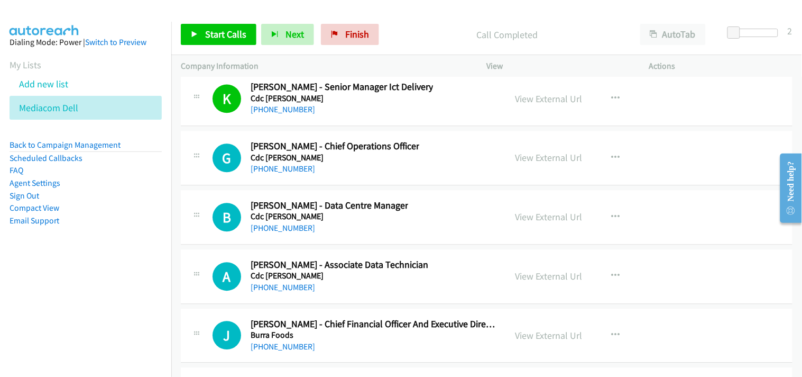
scroll to position [24430, 0]
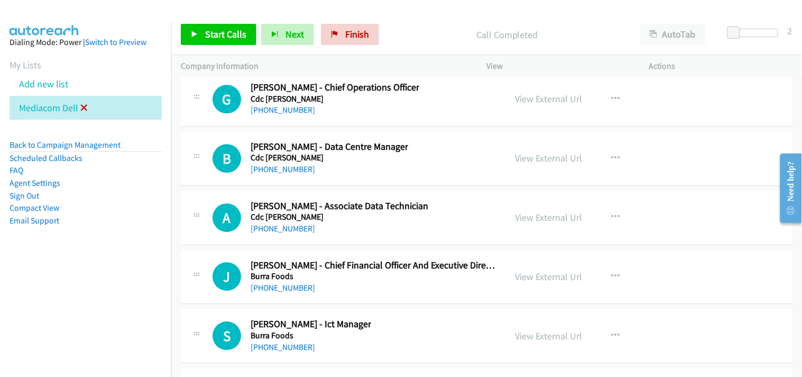
click at [81, 107] on icon at bounding box center [83, 108] width 7 height 7
